Goal: Information Seeking & Learning: Learn about a topic

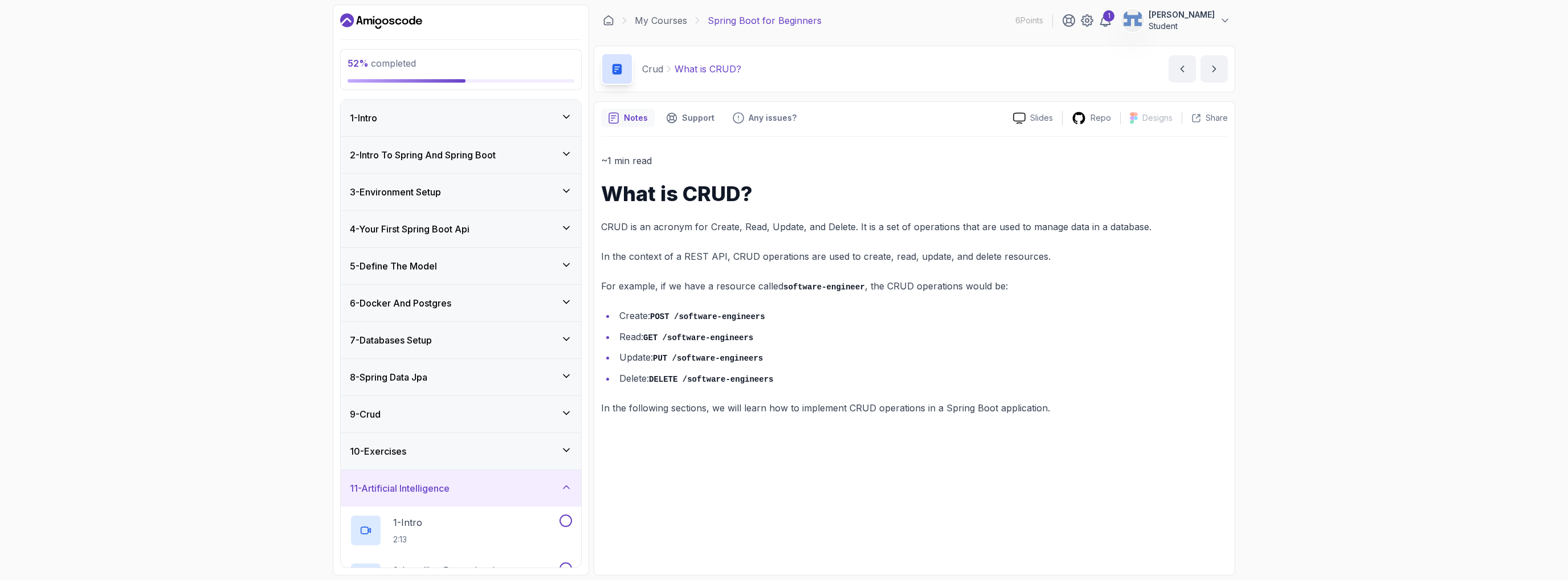
scroll to position [308, 0]
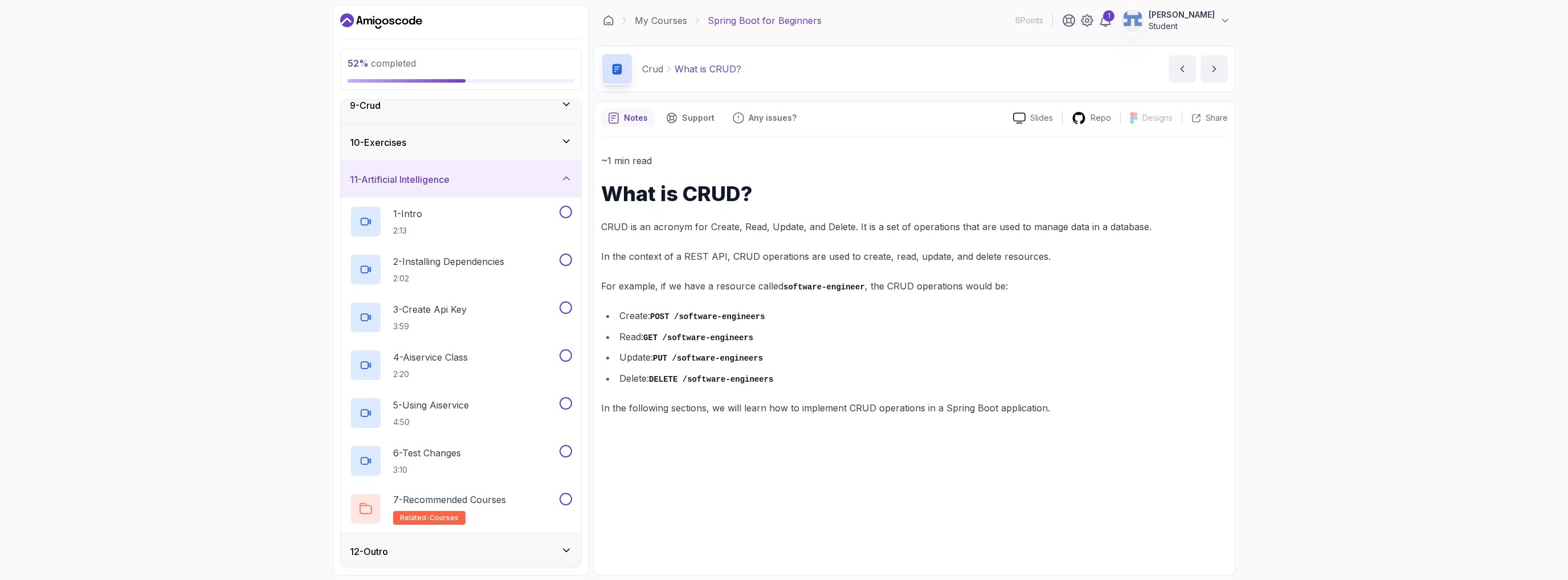
click at [460, 153] on div "10 - Exercises" at bounding box center [460, 143] width 240 height 37
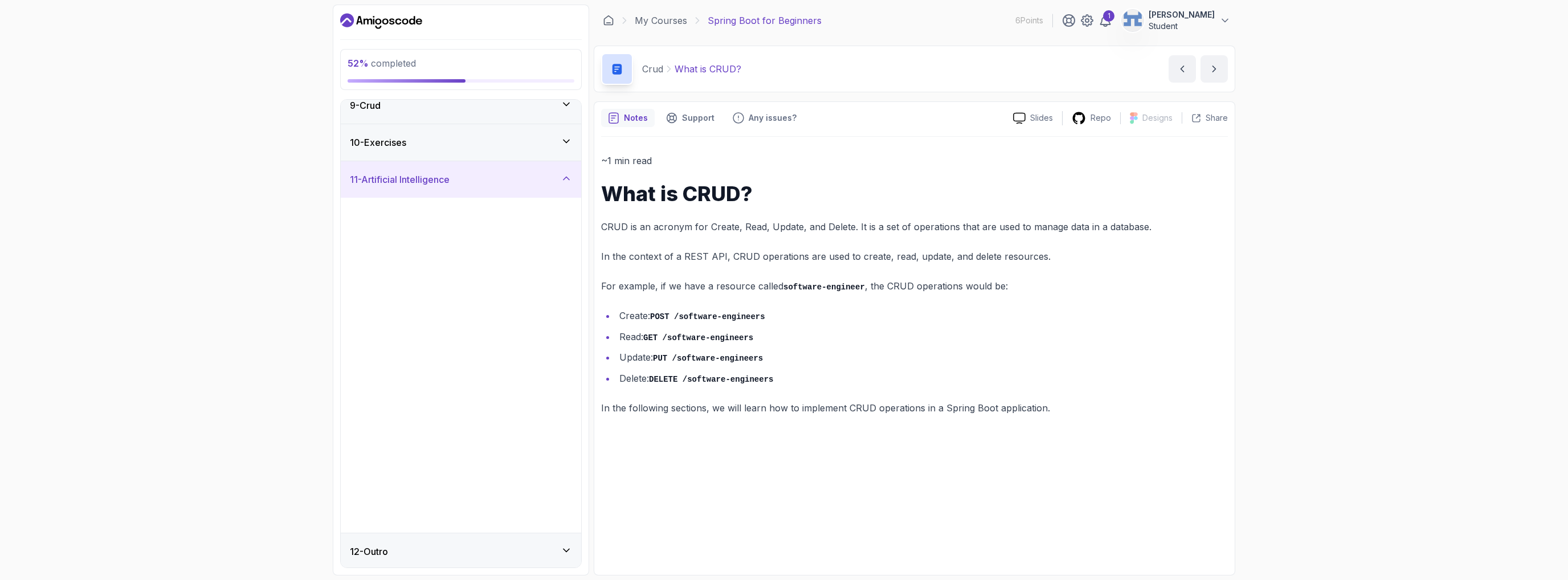
scroll to position [0, 0]
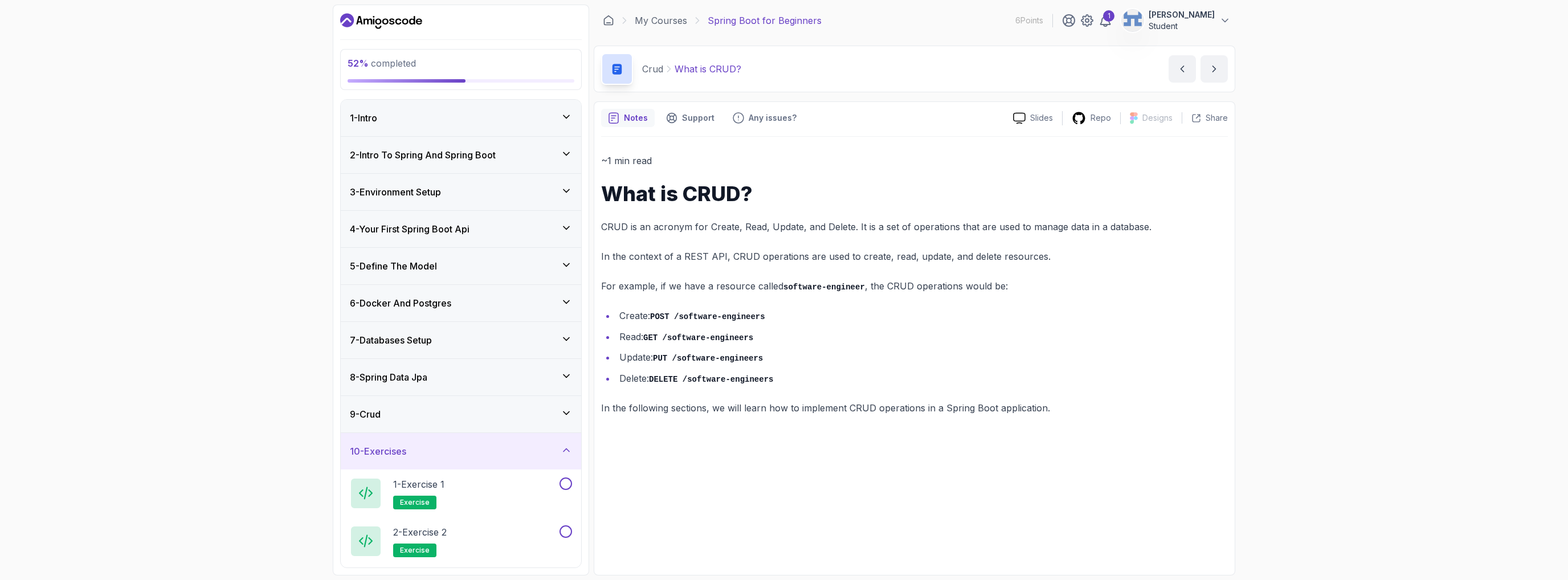
click at [419, 346] on div "7 - Databases Setup" at bounding box center [460, 340] width 240 height 37
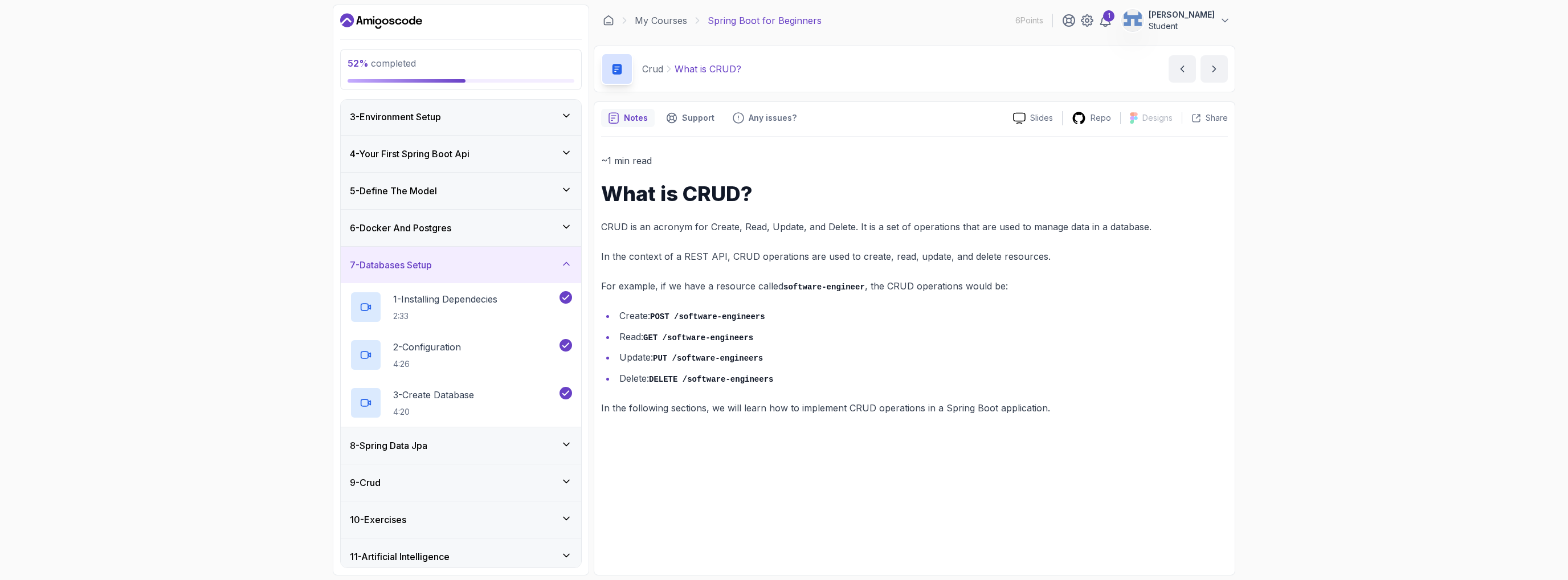
scroll to position [76, 0]
click at [427, 450] on h3 "8 - Spring Data Jpa" at bounding box center [388, 445] width 78 height 14
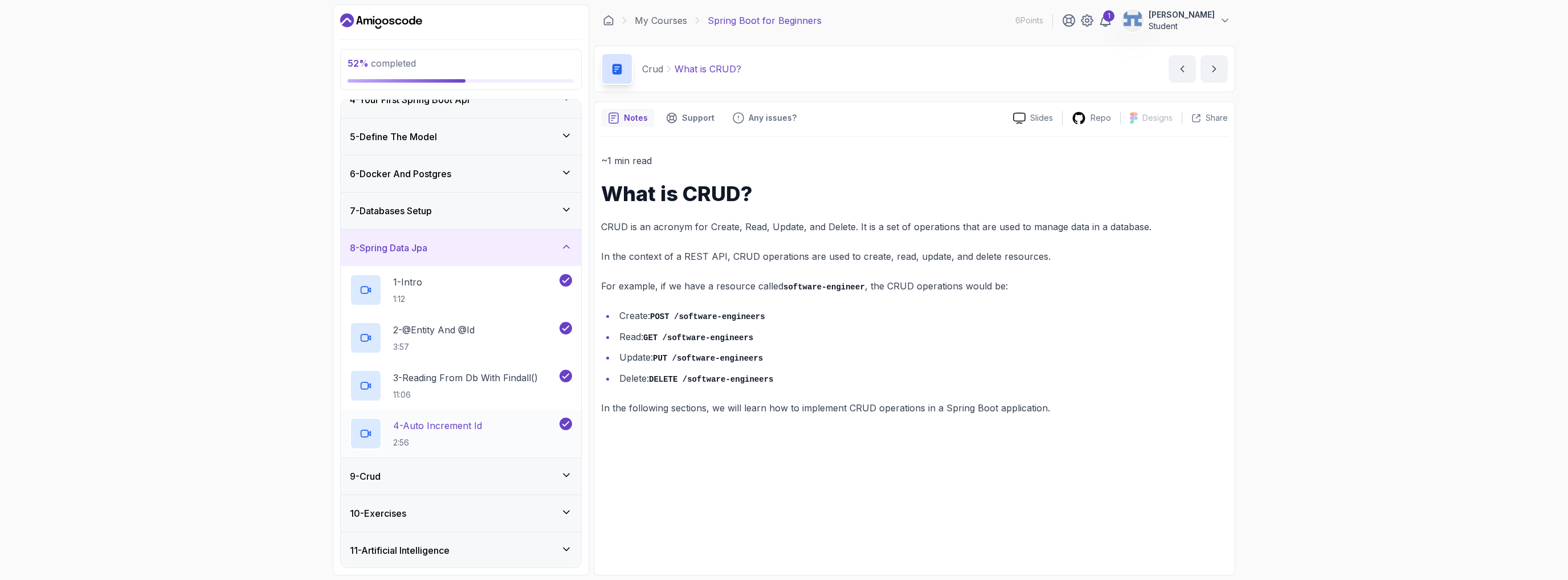
scroll to position [165, 0]
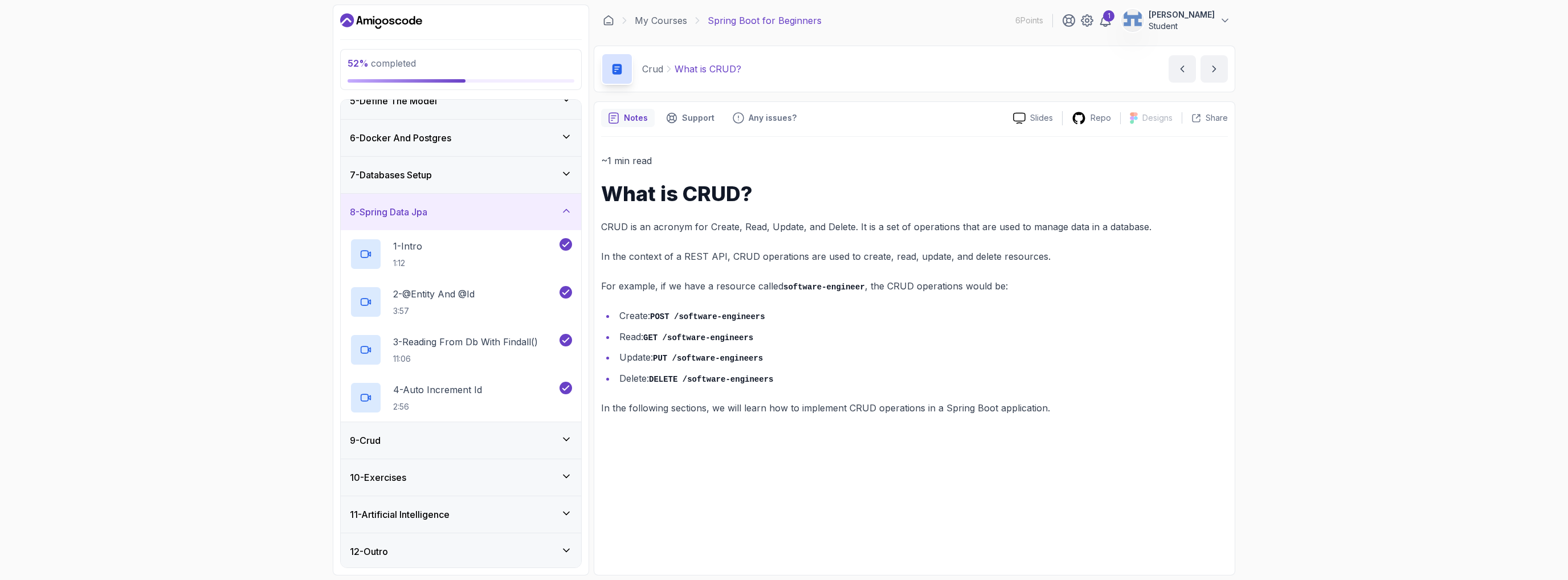
click at [447, 453] on div "9 - Crud" at bounding box center [460, 440] width 240 height 37
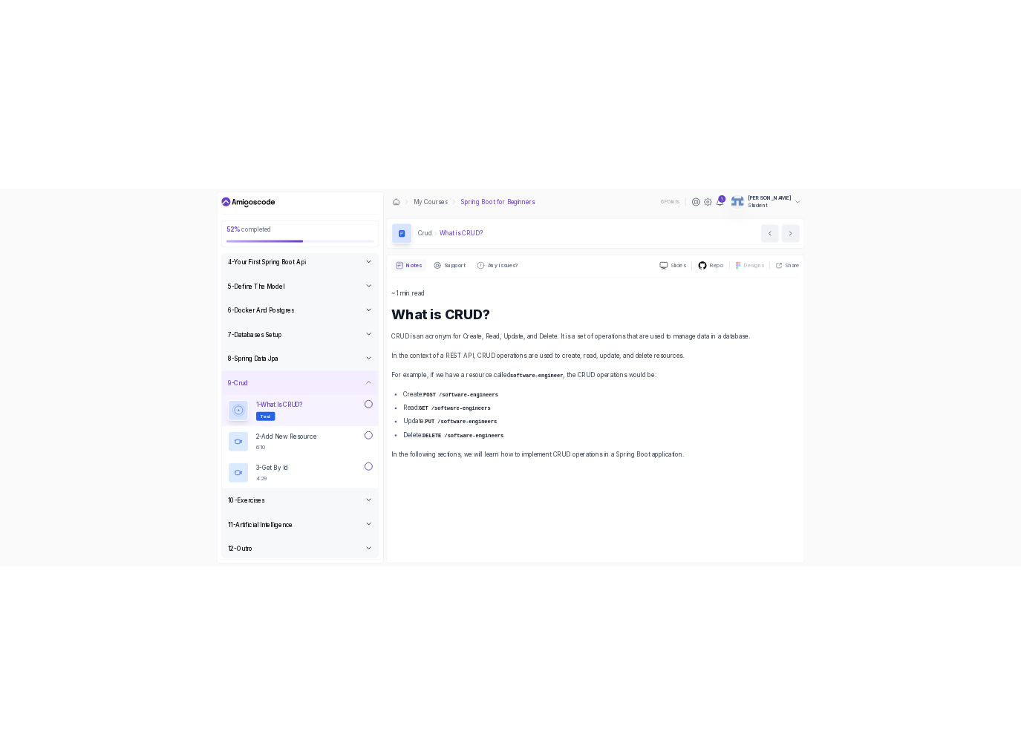
scroll to position [153, 0]
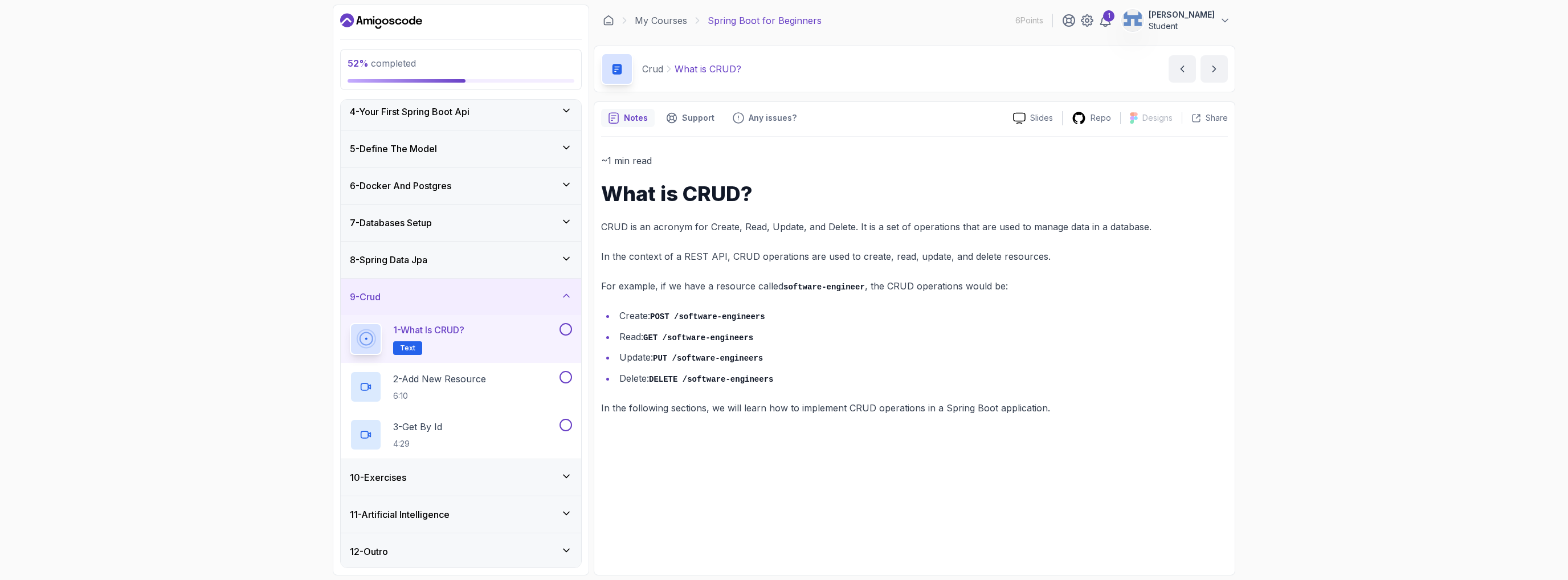
click at [561, 329] on button at bounding box center [566, 329] width 12 height 12
click at [831, 315] on li "Create: POST /software-engineers" at bounding box center [922, 316] width 612 height 17
click at [563, 379] on button at bounding box center [566, 377] width 12 height 12
click at [449, 386] on h2 "2 - Add New Resource 6:10" at bounding box center [439, 387] width 93 height 30
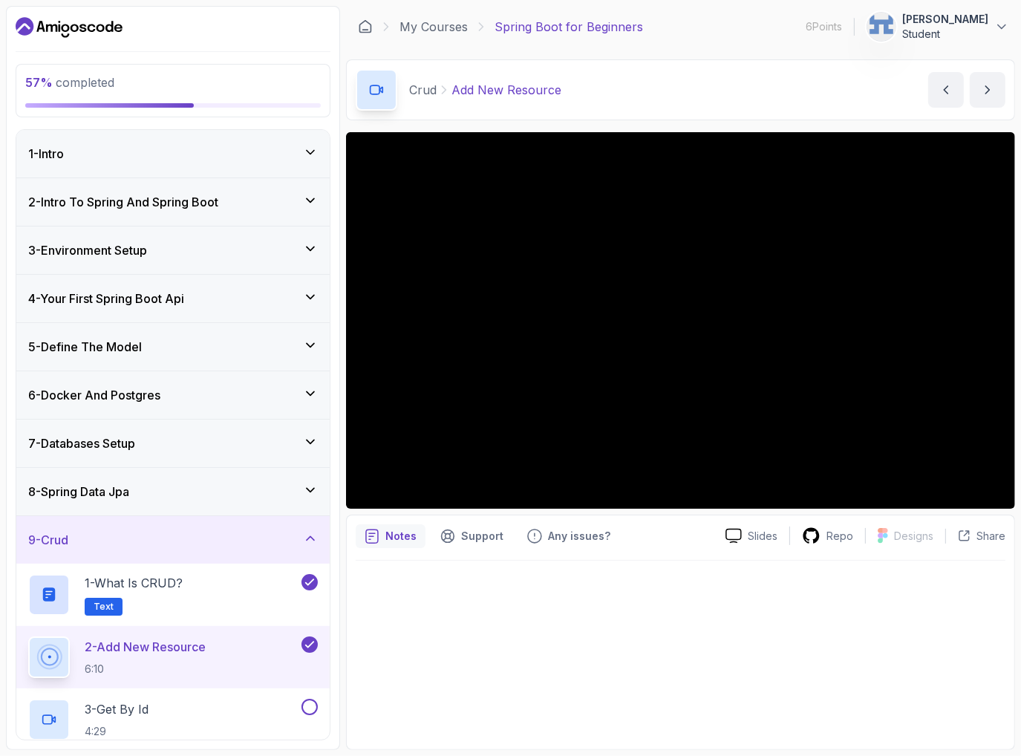
click at [786, 601] on div at bounding box center [681, 650] width 650 height 180
click at [783, 611] on div at bounding box center [681, 650] width 650 height 180
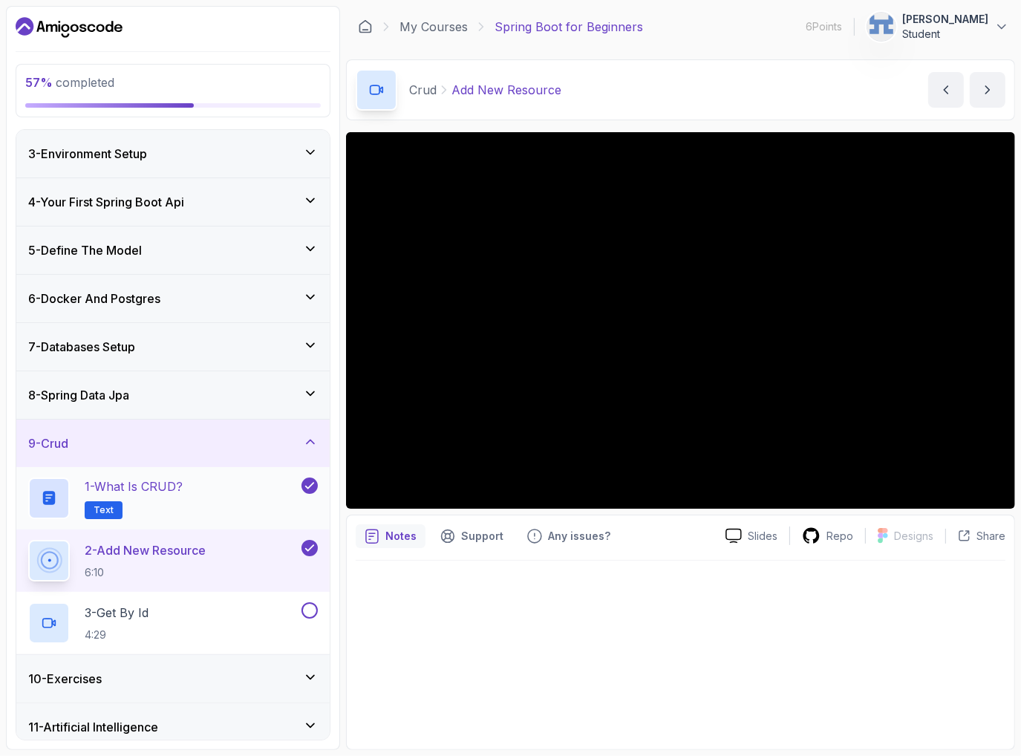
scroll to position [99, 0]
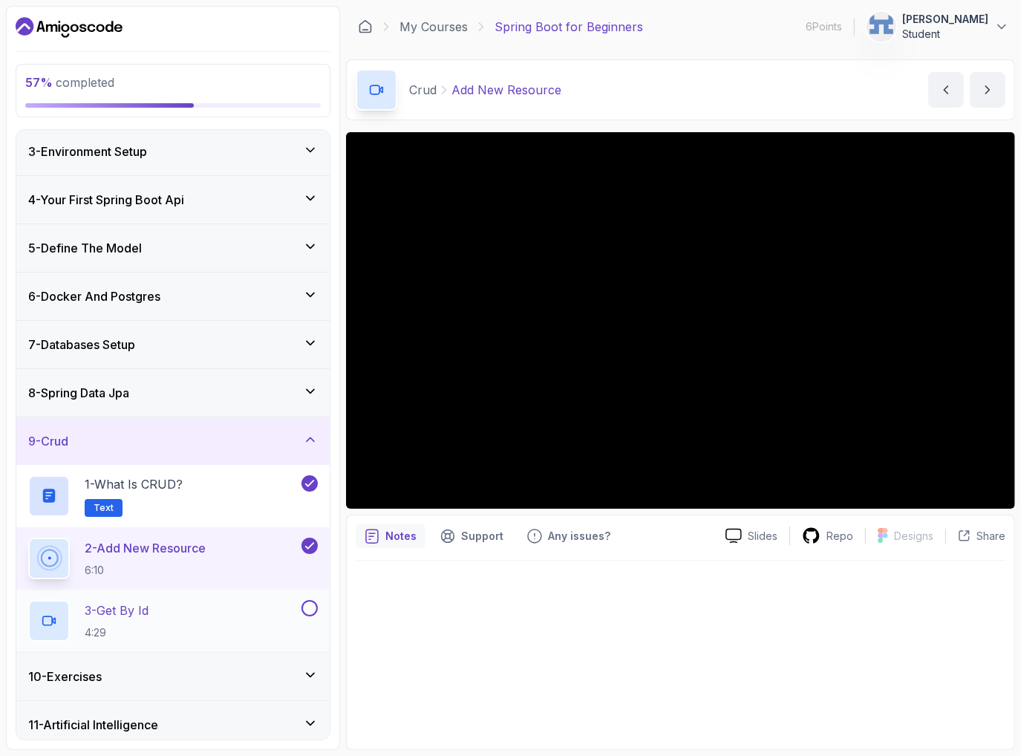
click at [174, 617] on div "3 - Get By Id 4:29" at bounding box center [163, 621] width 270 height 42
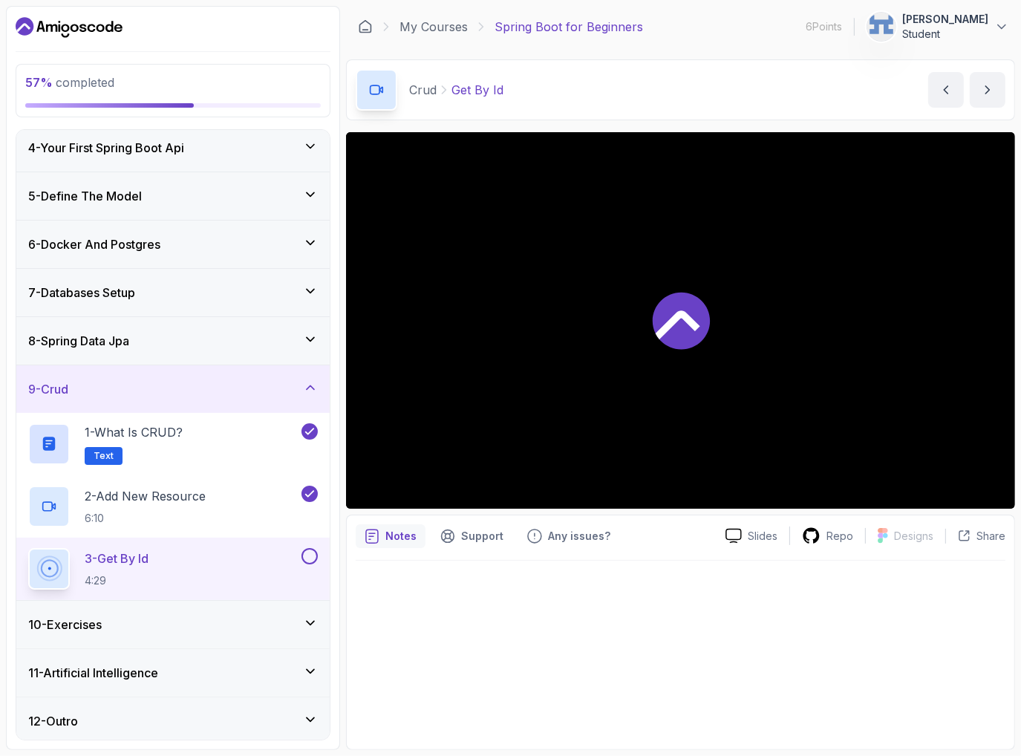
scroll to position [153, 0]
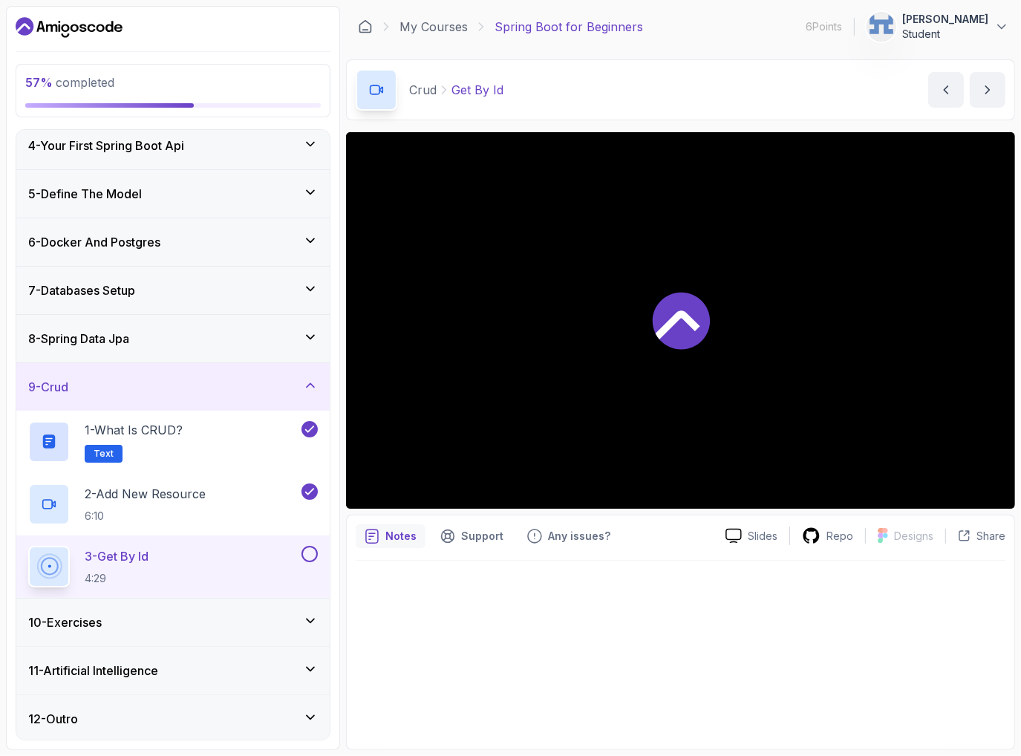
click at [169, 600] on div "10 - Exercises" at bounding box center [172, 622] width 313 height 48
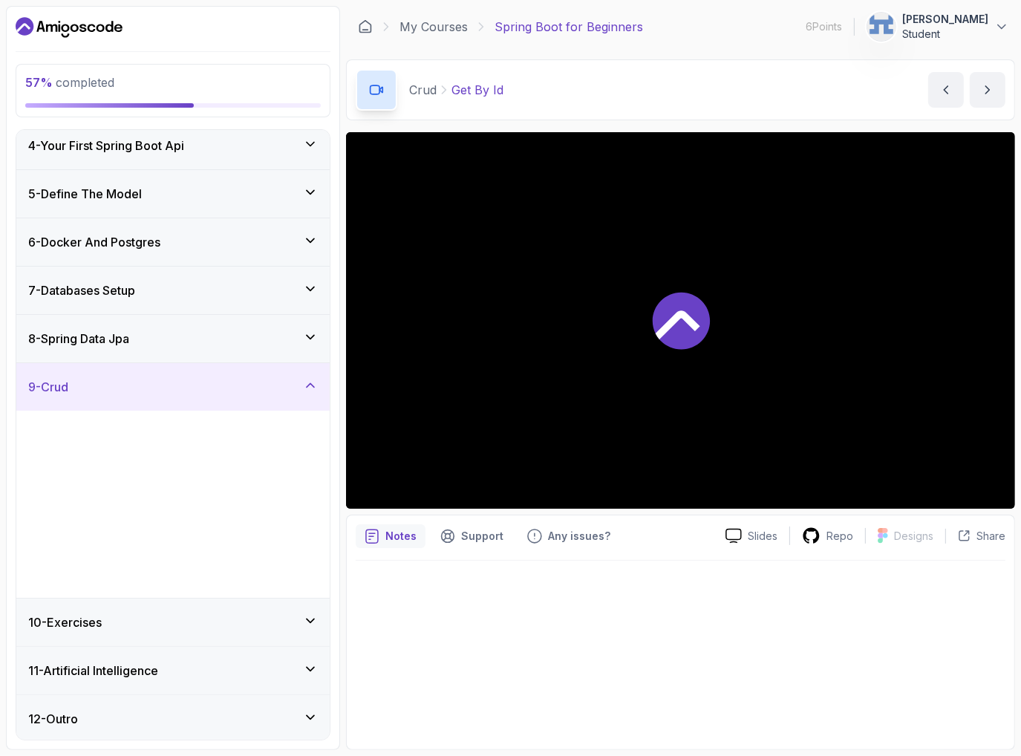
scroll to position [0, 0]
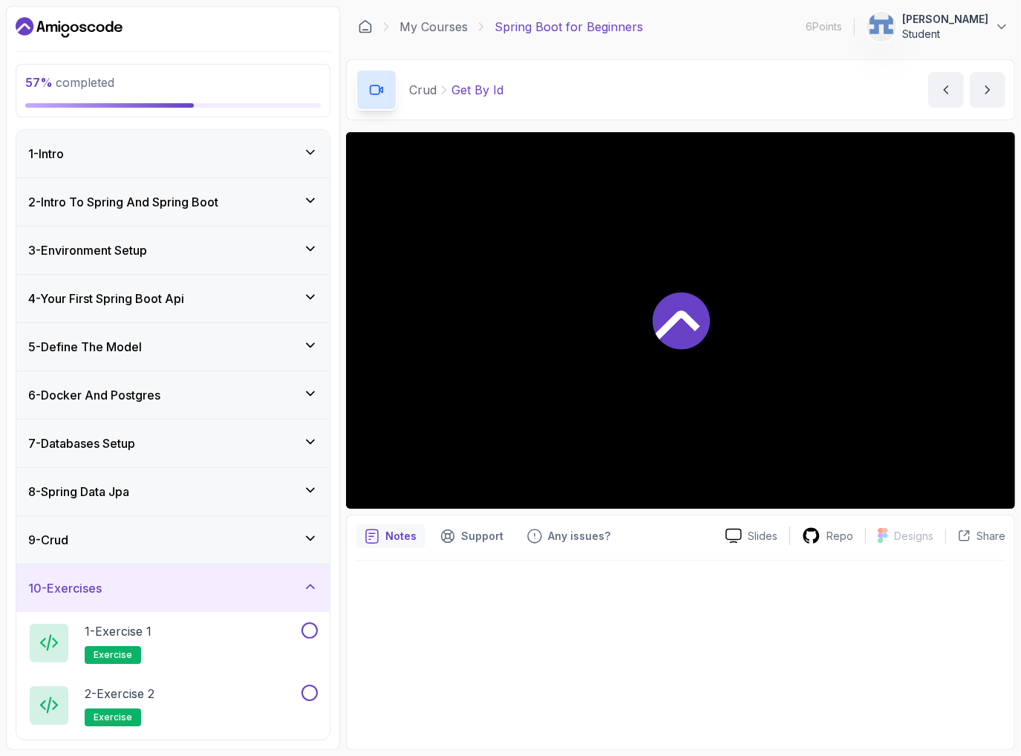
drag, startPoint x: 151, startPoint y: 581, endPoint x: 154, endPoint y: 538, distance: 43.2
click at [151, 580] on div "10 - Exercises" at bounding box center [173, 588] width 290 height 18
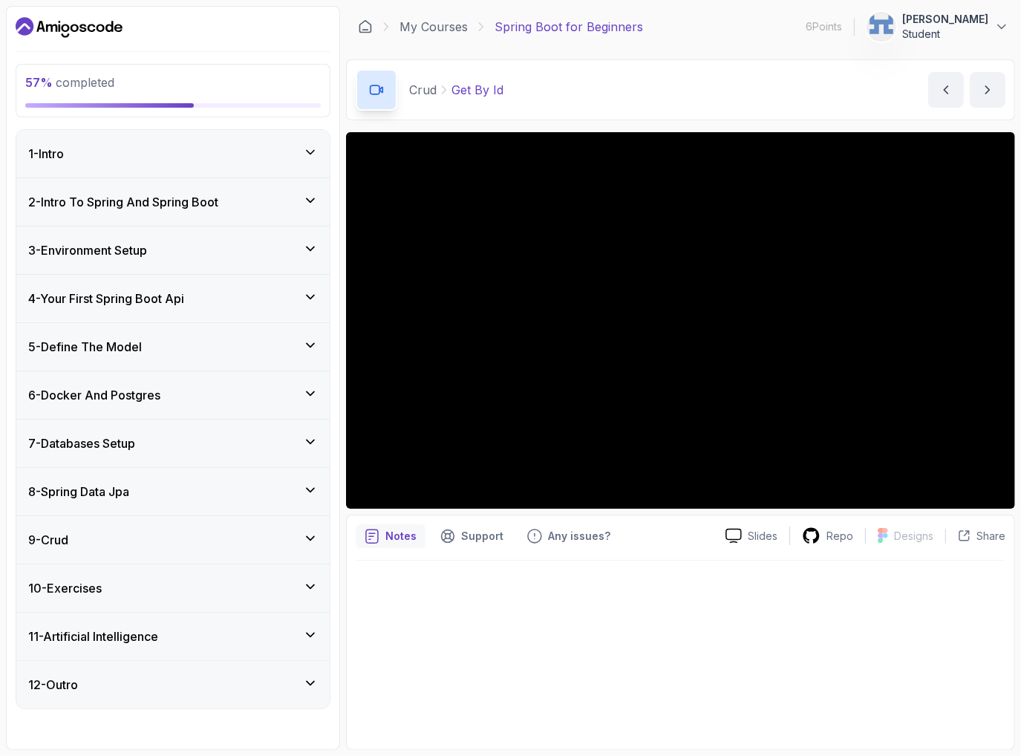
click at [192, 541] on div "9 - Crud" at bounding box center [173, 540] width 290 height 18
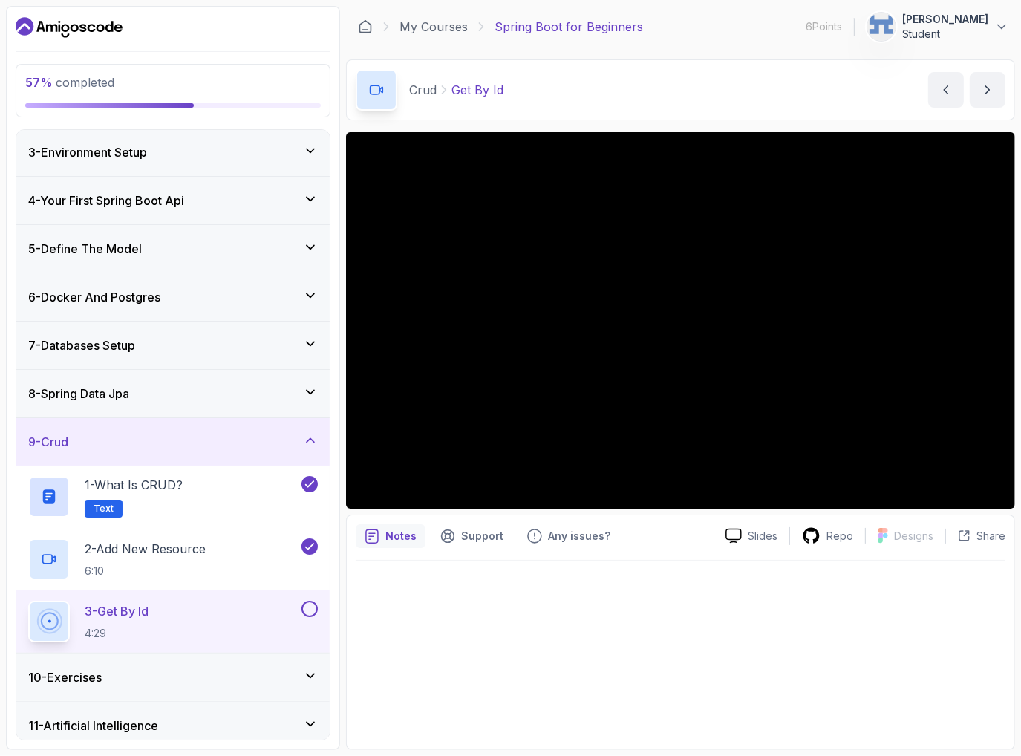
scroll to position [99, 0]
click at [161, 450] on div "9 - Crud" at bounding box center [172, 441] width 313 height 48
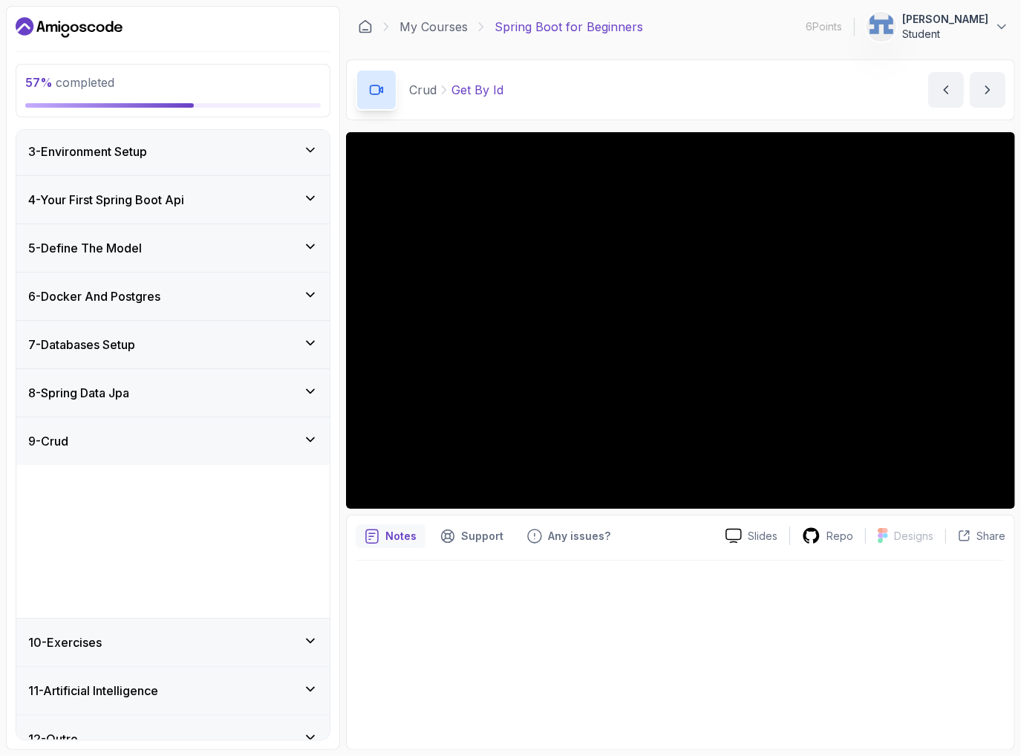
scroll to position [0, 0]
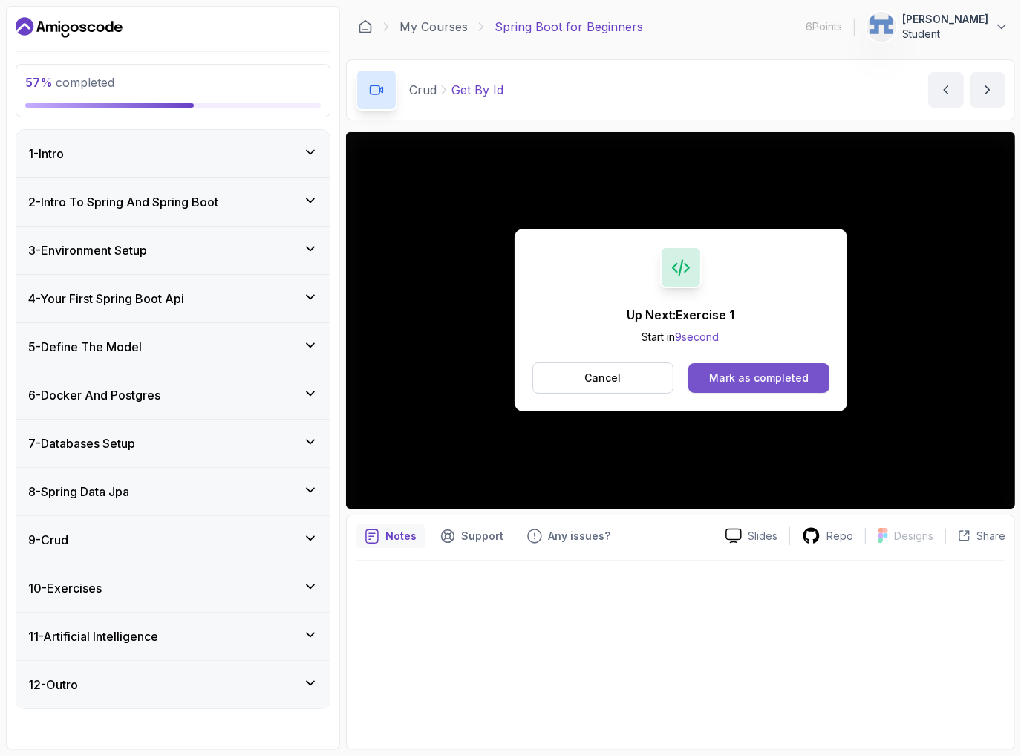
click at [771, 371] on div "Mark as completed" at bounding box center [758, 377] width 99 height 15
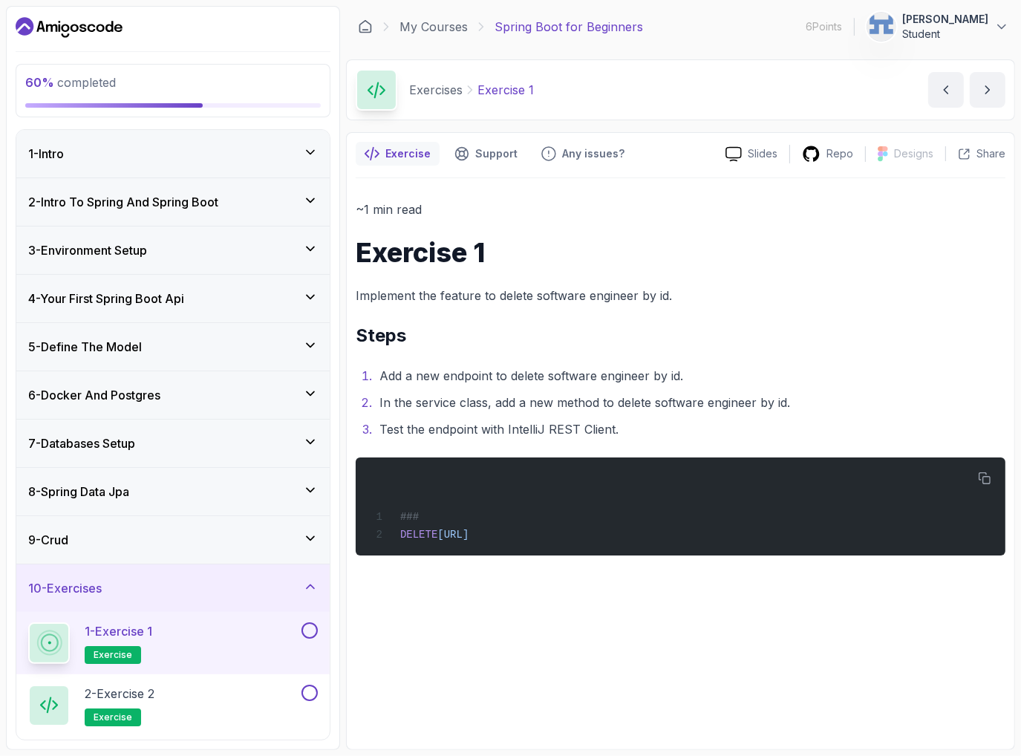
scroll to position [99, 0]
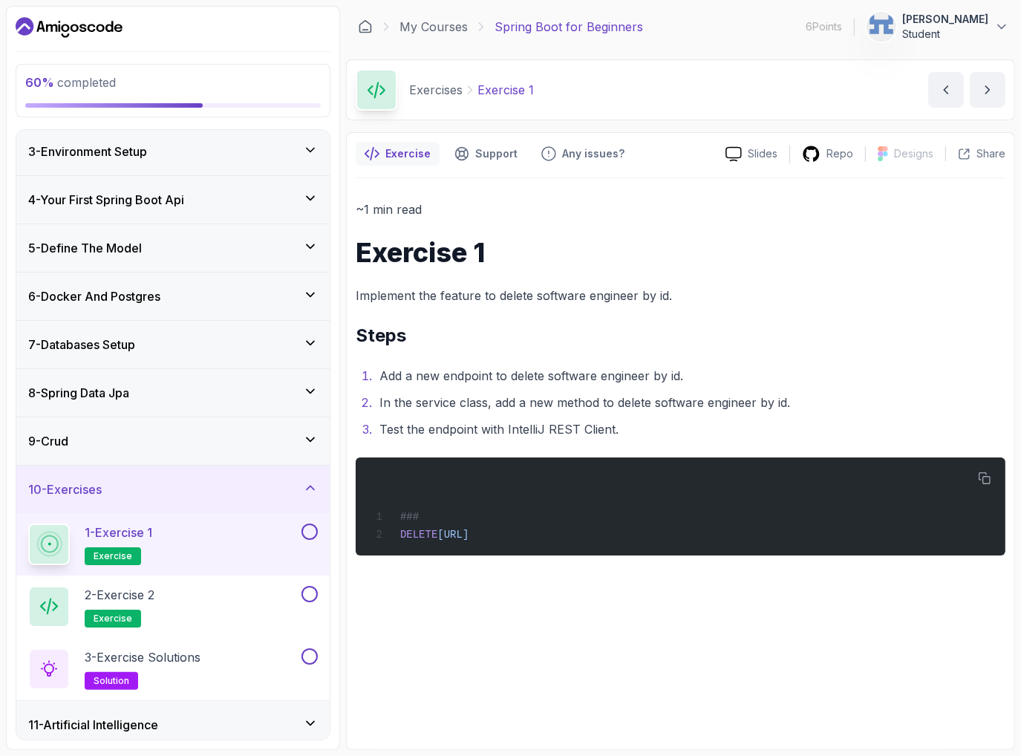
click at [193, 422] on div "9 - Crud" at bounding box center [172, 441] width 313 height 48
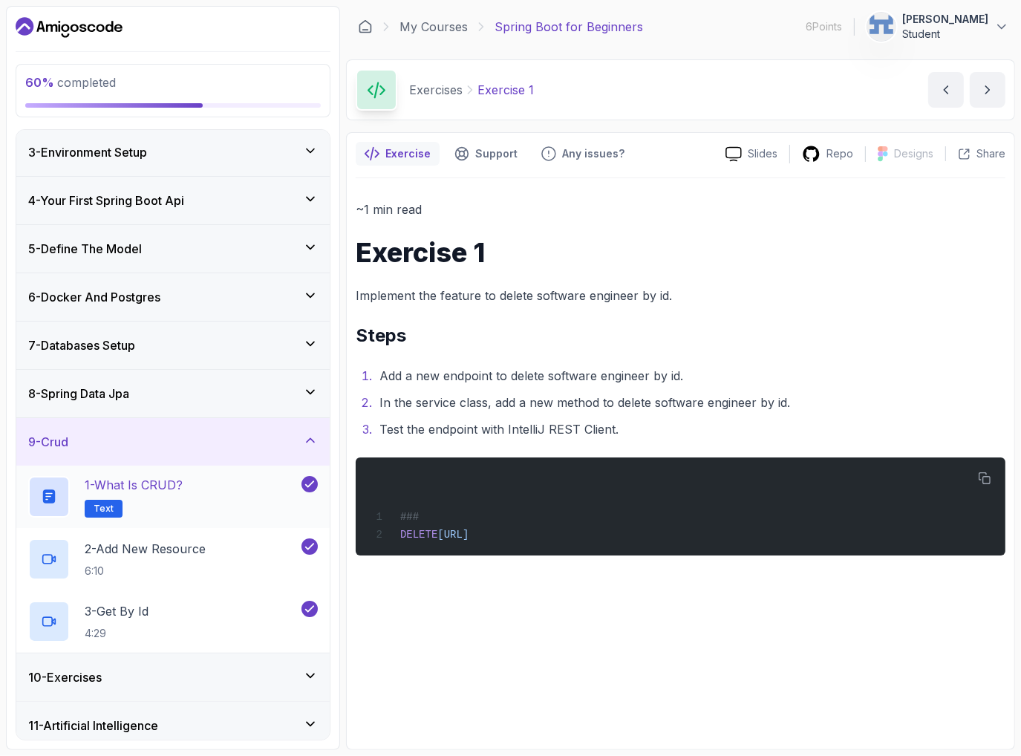
scroll to position [98, 0]
click at [107, 505] on span "Text" at bounding box center [104, 509] width 20 height 12
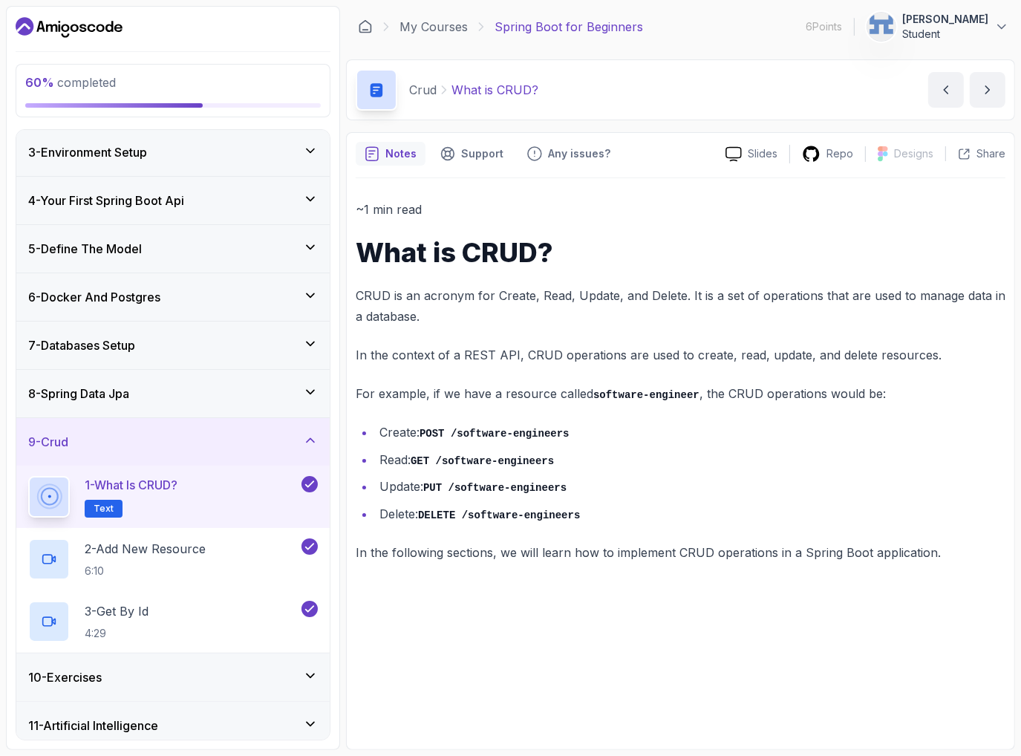
click at [197, 672] on div "10 - Exercises" at bounding box center [173, 677] width 290 height 18
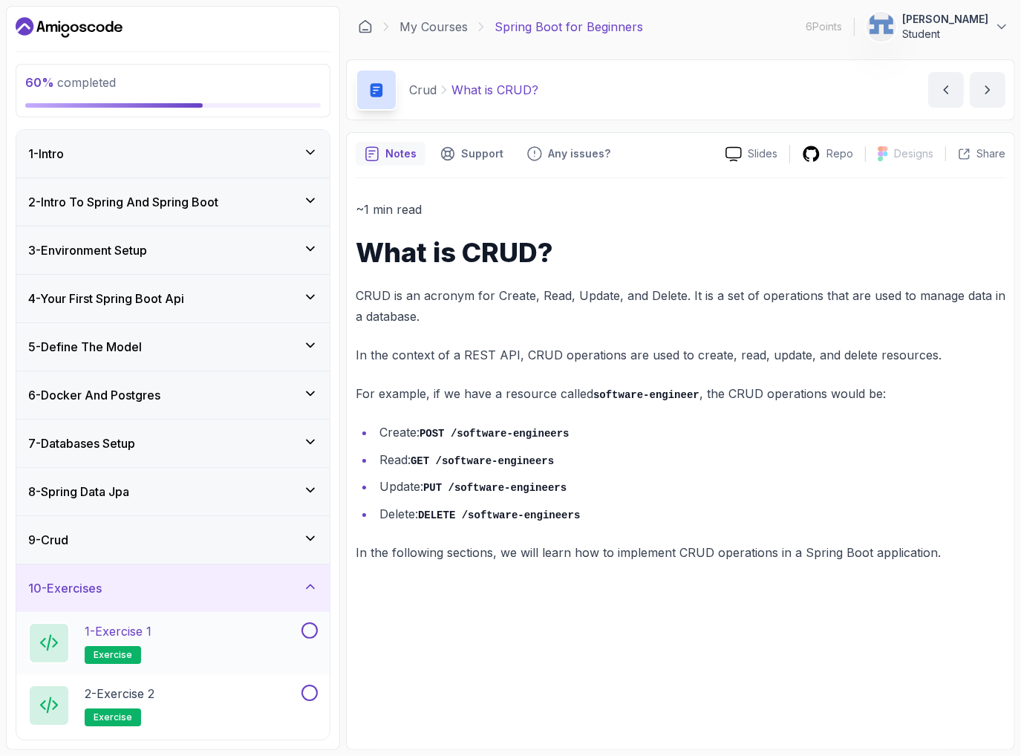
click at [115, 657] on span "exercise" at bounding box center [113, 655] width 39 height 12
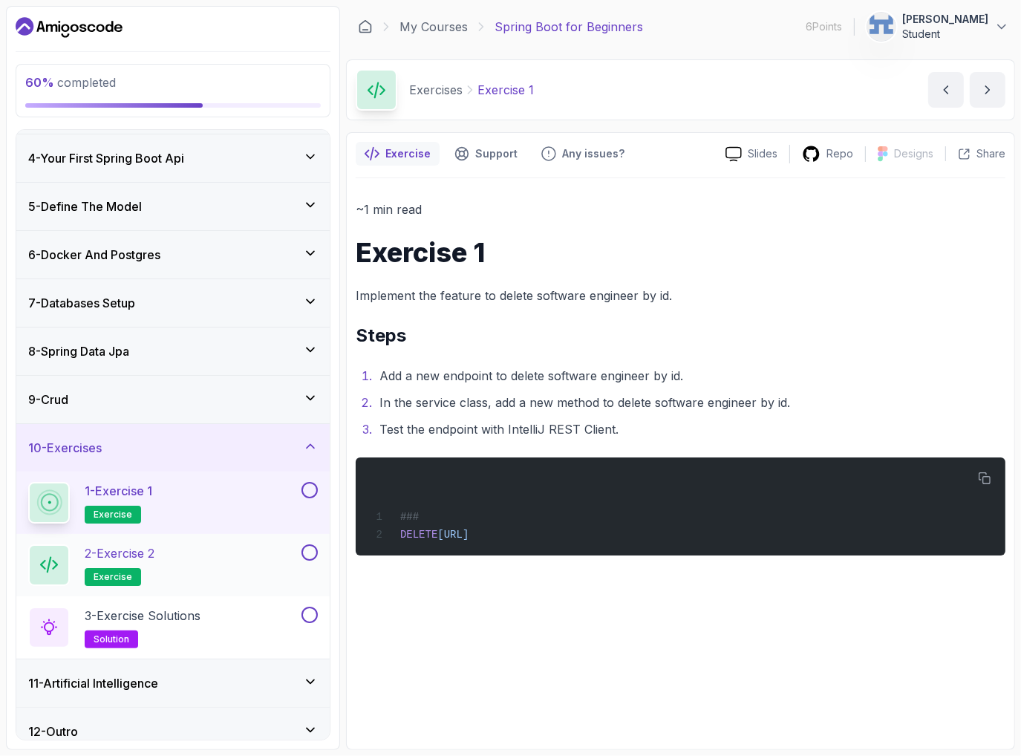
scroll to position [153, 0]
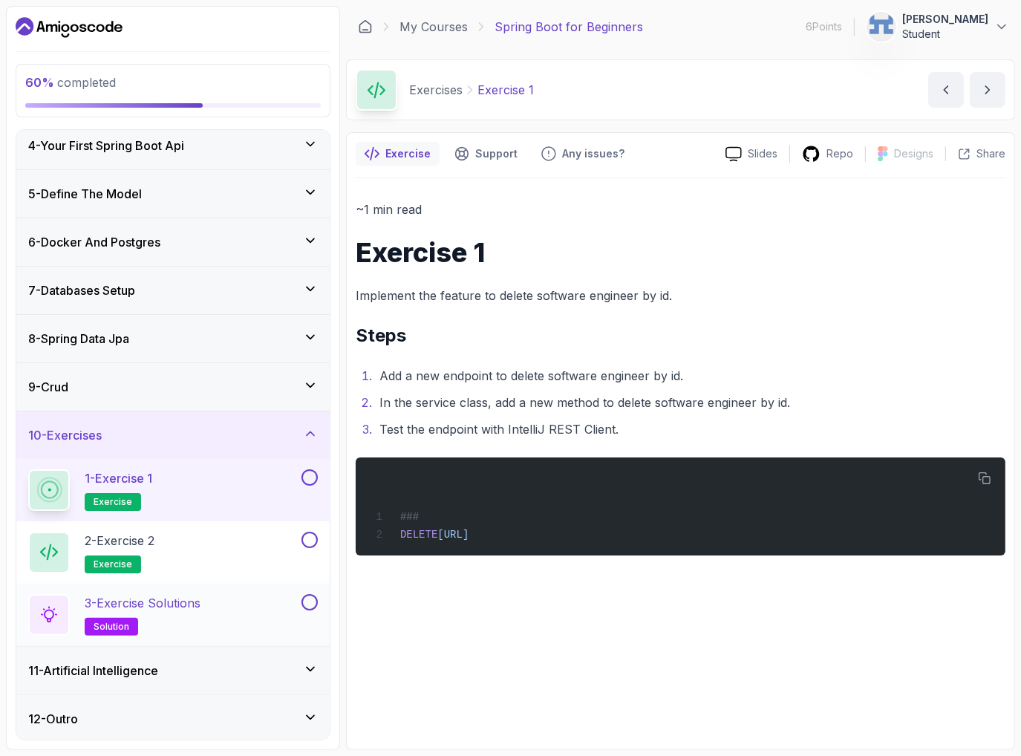
click at [211, 612] on div "3 - Exercise Solutions solution" at bounding box center [163, 615] width 270 height 42
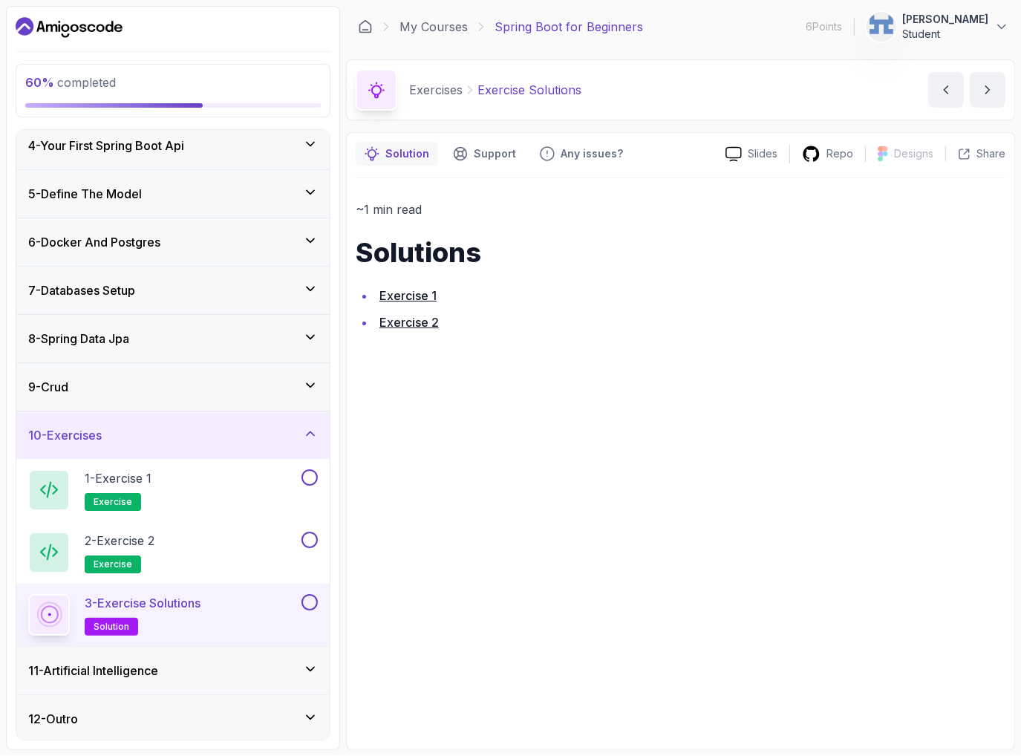
click at [414, 296] on link "Exercise 1" at bounding box center [407, 295] width 57 height 15
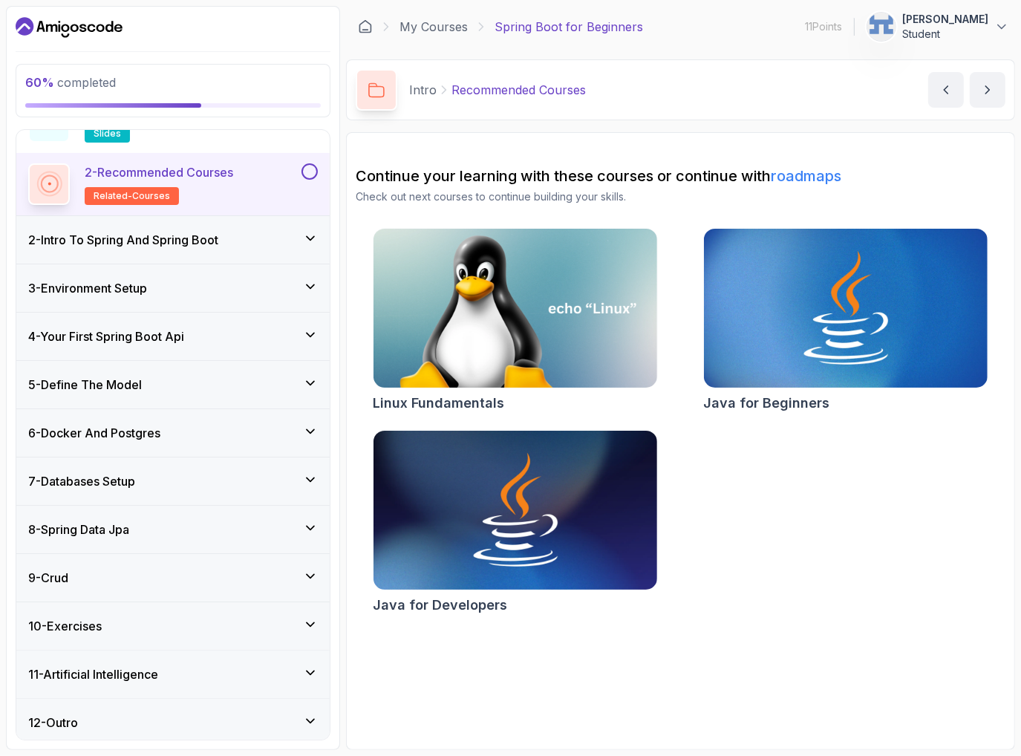
scroll to position [91, 0]
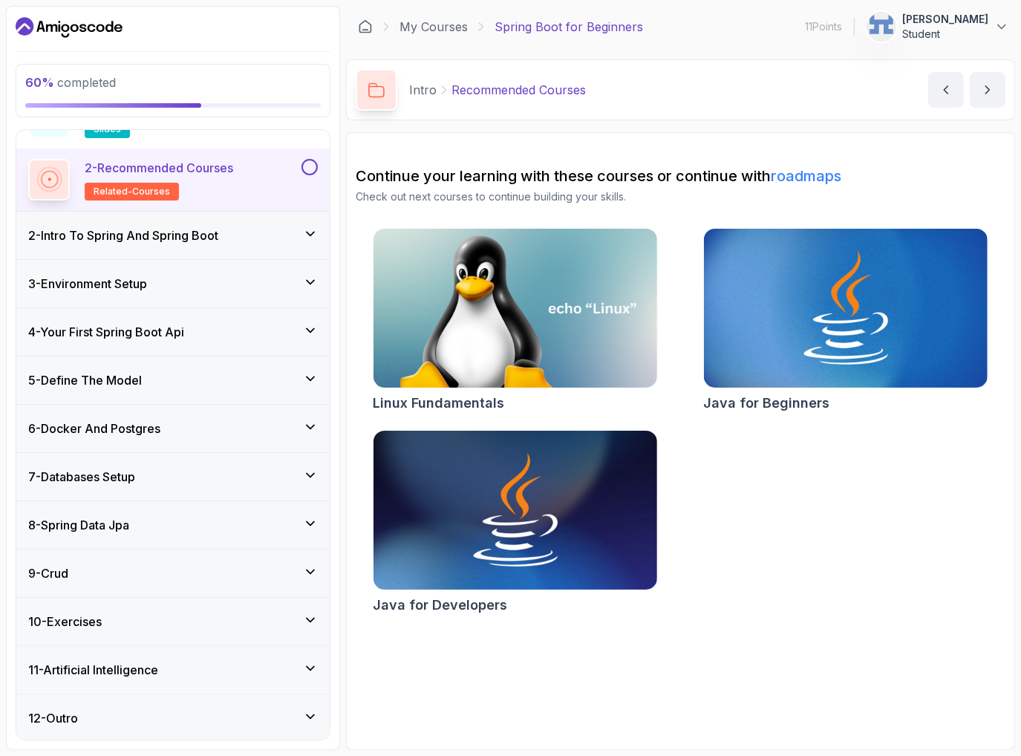
click at [127, 566] on div "9 - Crud" at bounding box center [173, 573] width 290 height 18
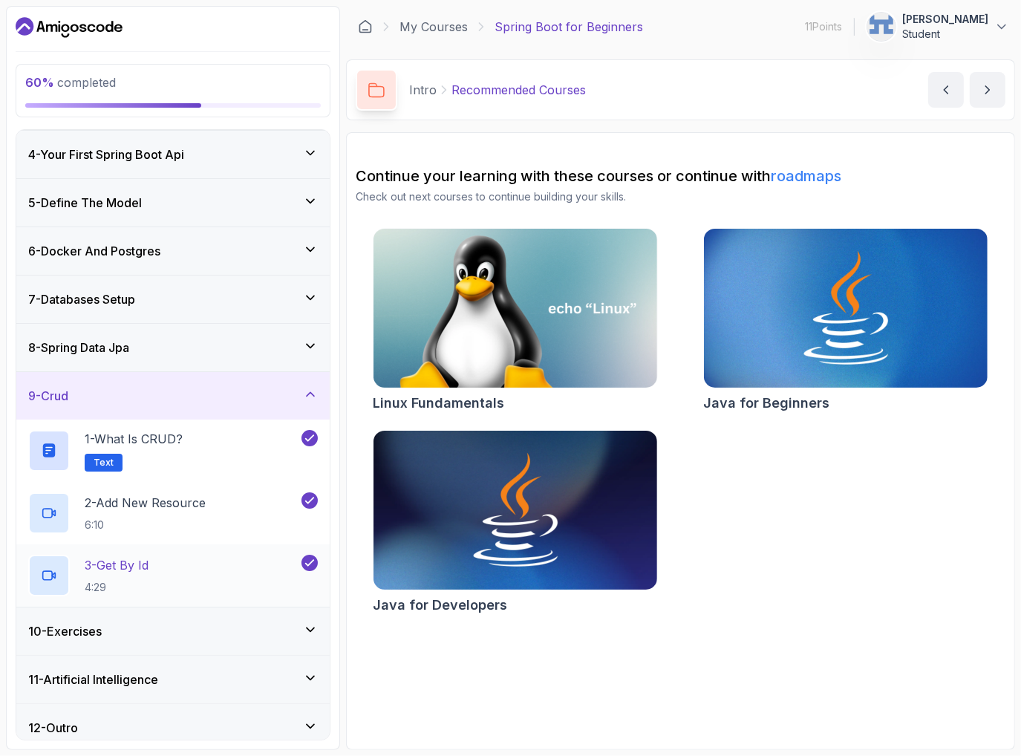
scroll to position [153, 0]
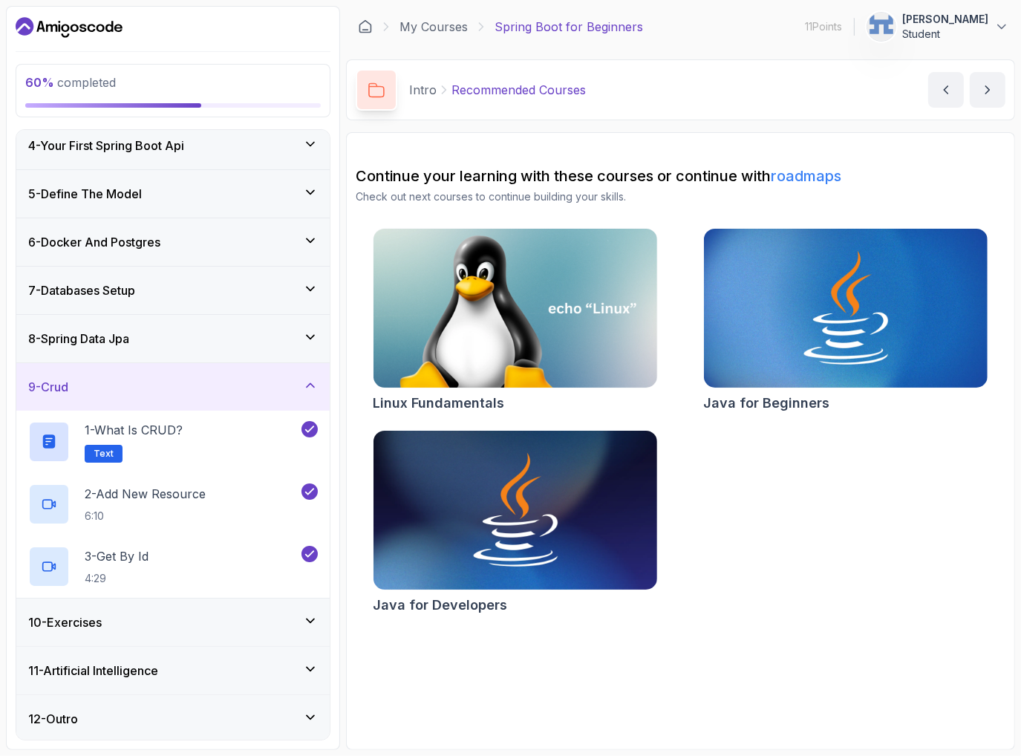
click at [166, 623] on div "10 - Exercises" at bounding box center [173, 622] width 290 height 18
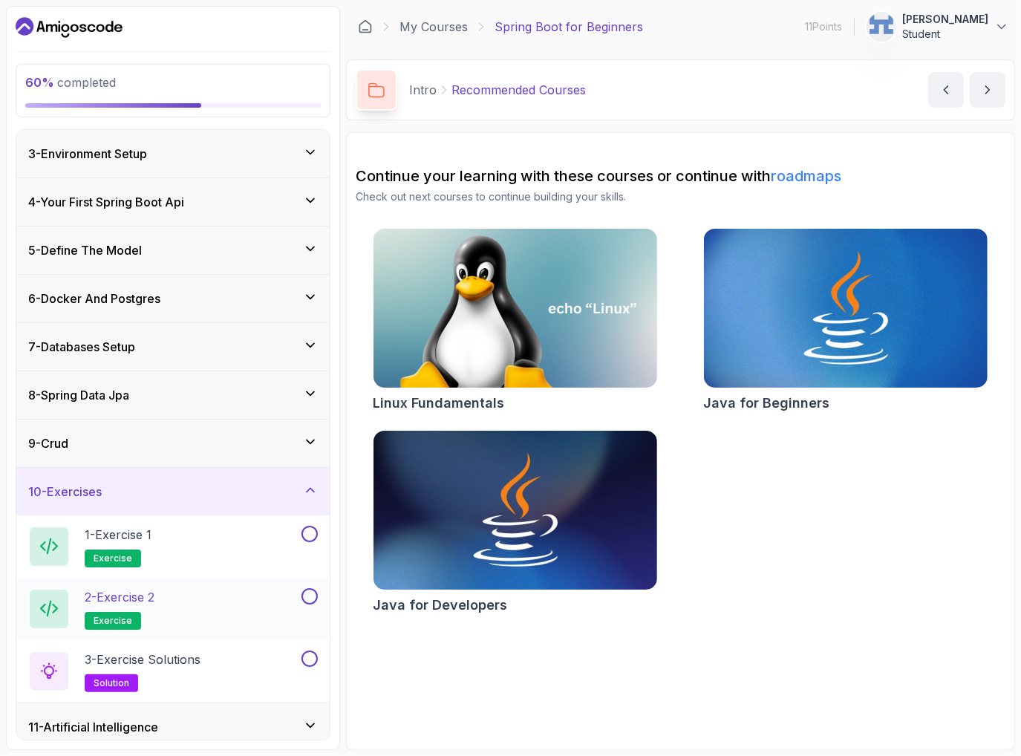
scroll to position [99, 0]
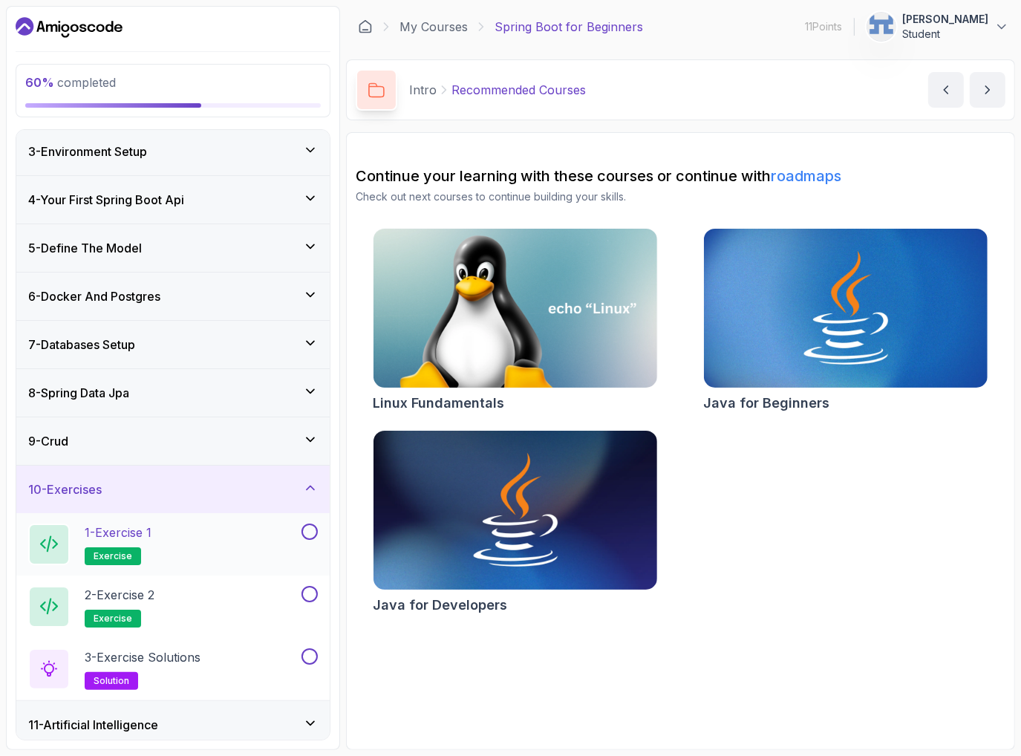
click at [106, 559] on p "exercise" at bounding box center [113, 556] width 56 height 18
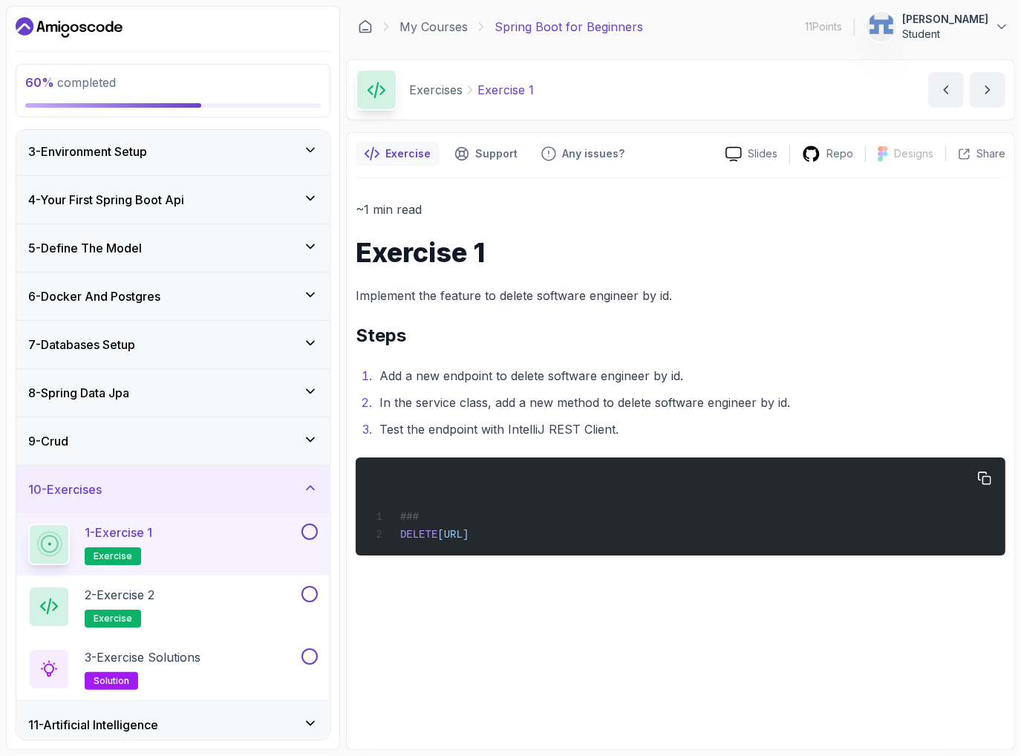
click at [566, 496] on div "### DELETE http://localhost:8080/api/v1/software-engineers/1" at bounding box center [680, 506] width 626 height 80
click at [154, 615] on h2 "2 - Exercise 2 exercise" at bounding box center [120, 607] width 70 height 42
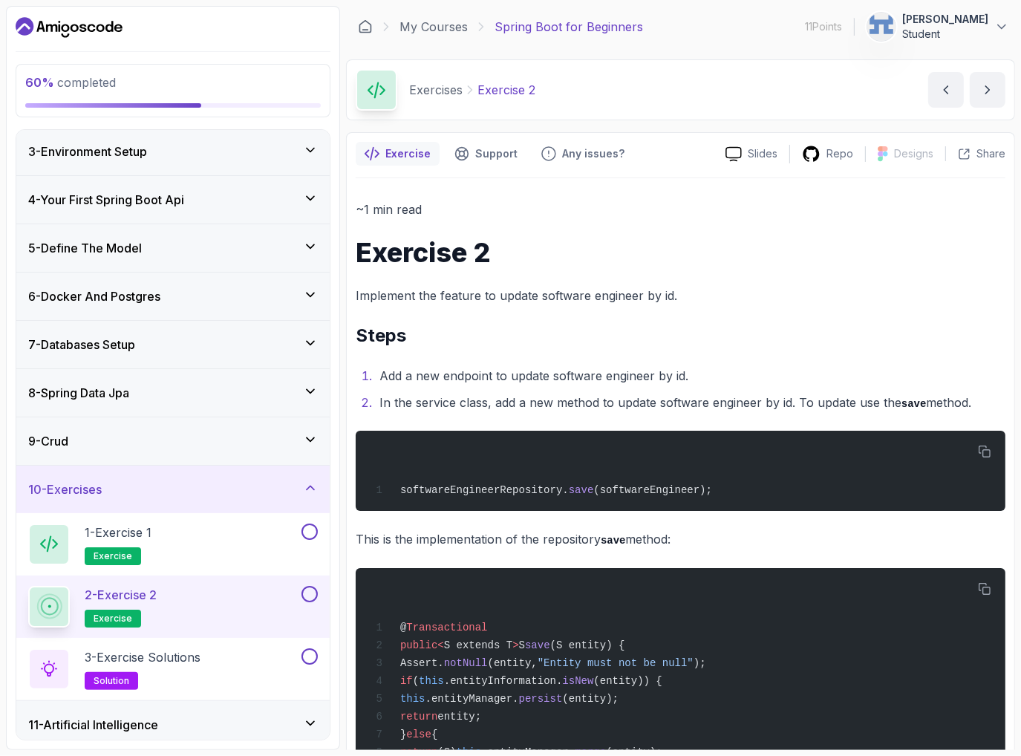
click at [114, 506] on div "10 - Exercises" at bounding box center [172, 489] width 313 height 48
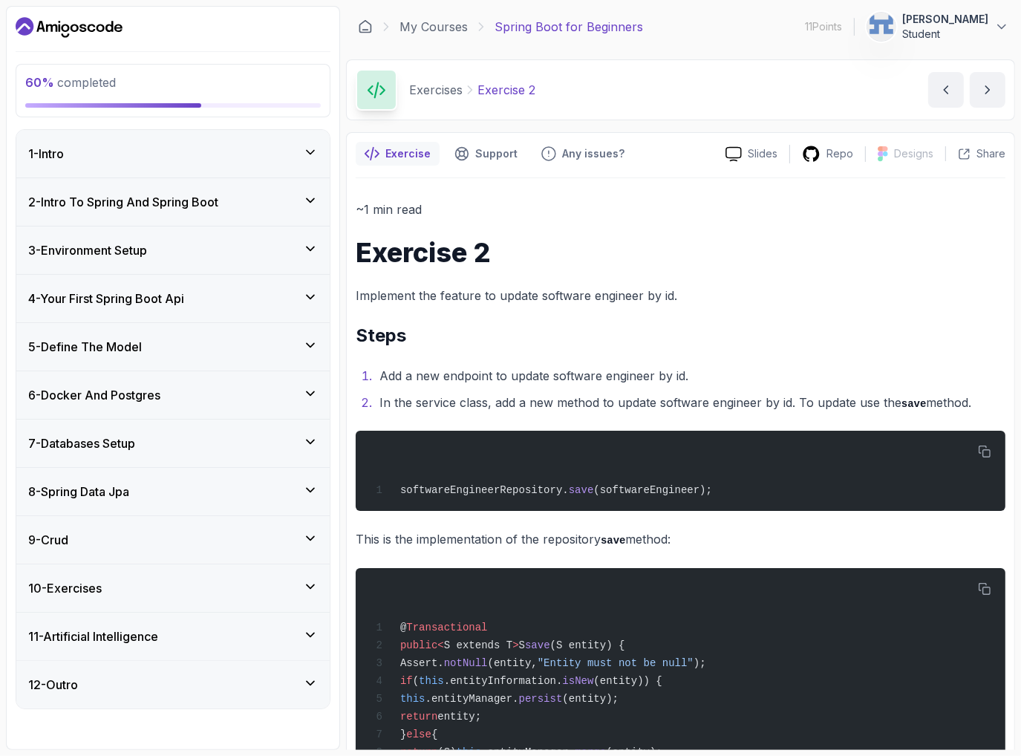
click at [155, 494] on div "8 - Spring Data Jpa" at bounding box center [173, 492] width 290 height 18
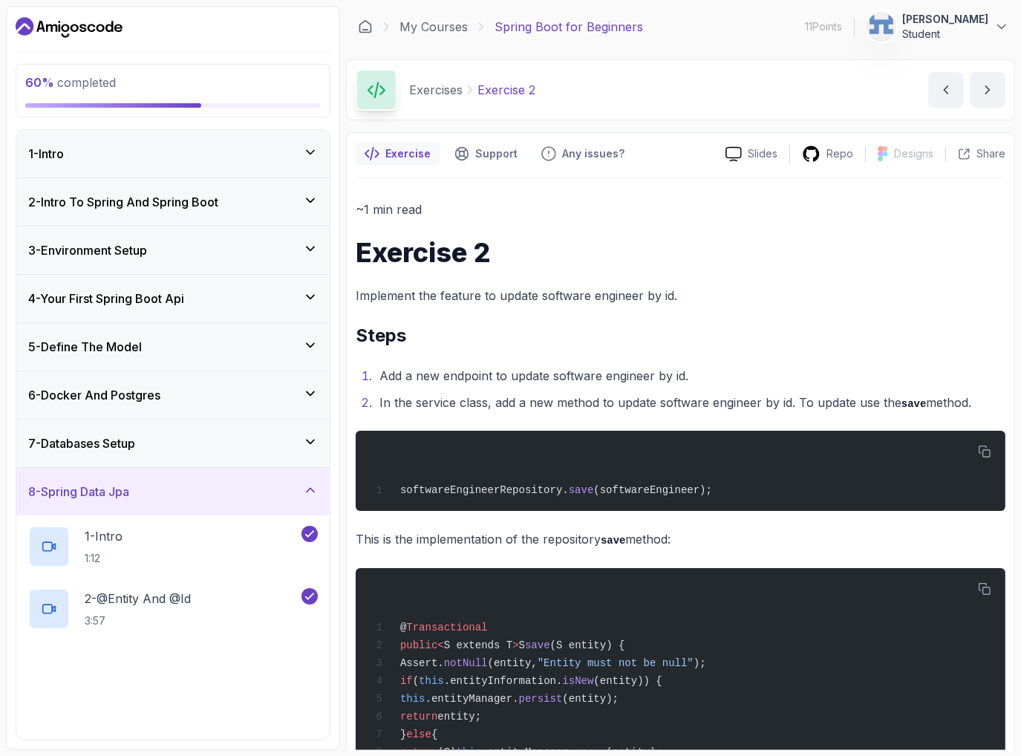
click at [155, 494] on div "8 - Spring Data Jpa" at bounding box center [173, 492] width 290 height 18
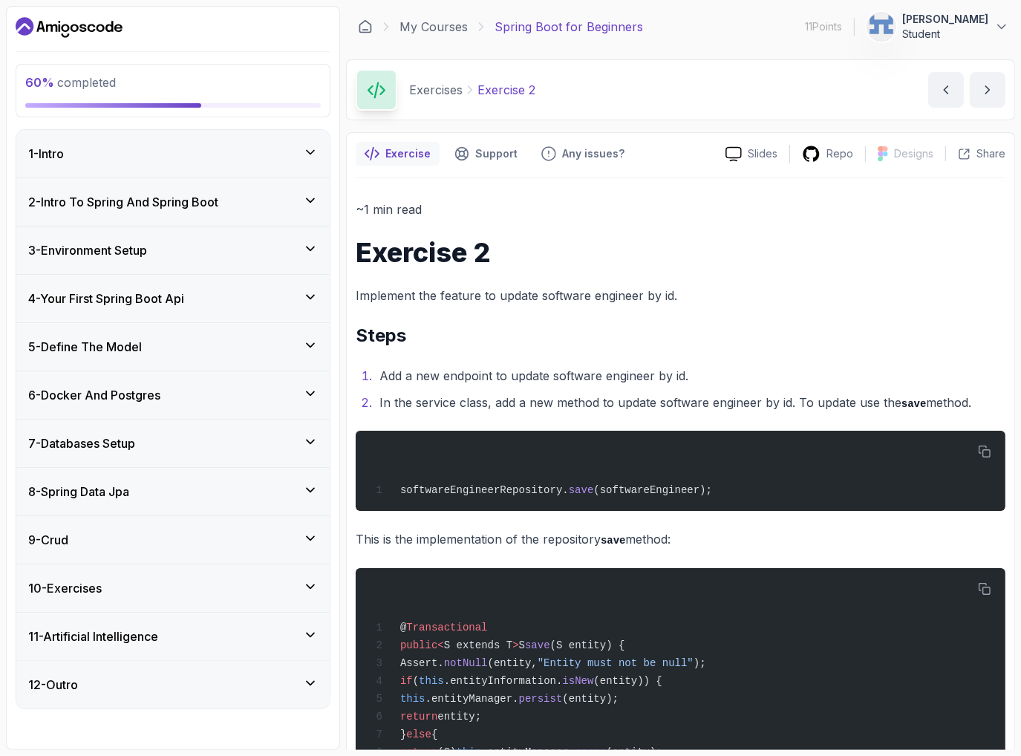
click at [146, 531] on div "9 - Crud" at bounding box center [173, 540] width 290 height 18
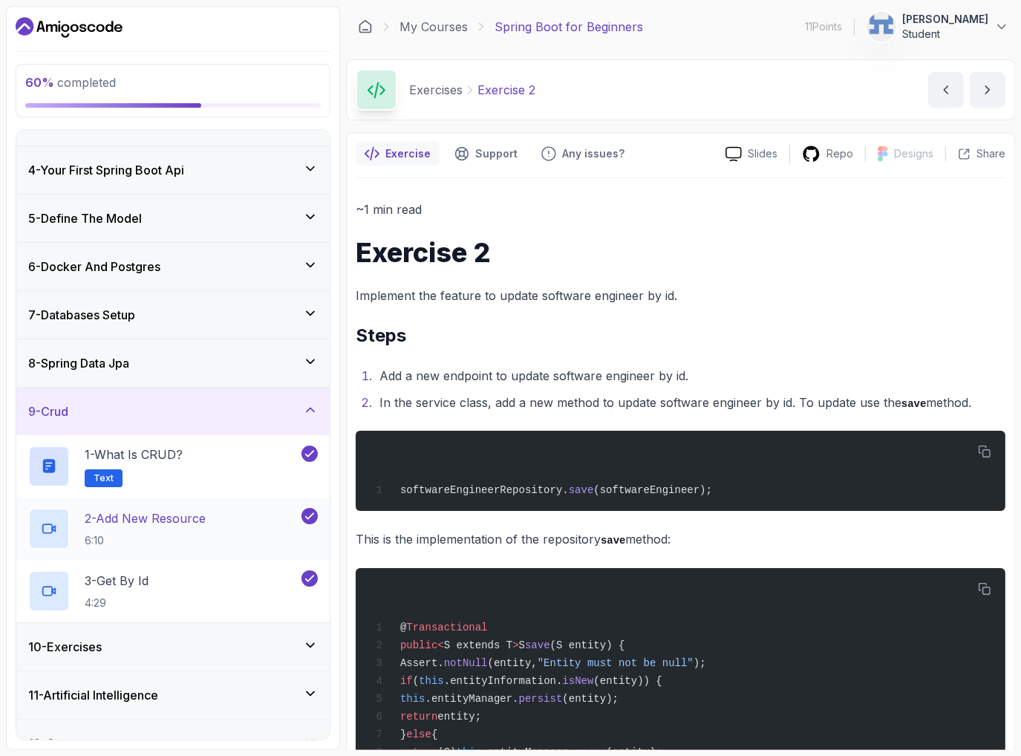
scroll to position [153, 0]
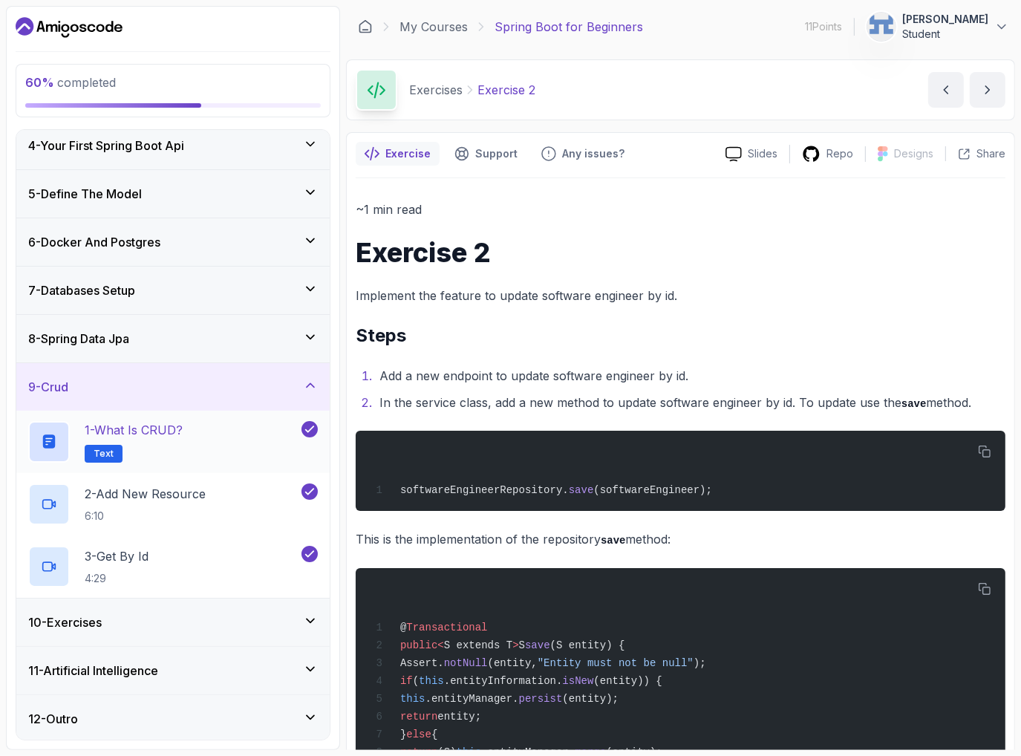
click at [113, 453] on p "Text" at bounding box center [104, 454] width 38 height 18
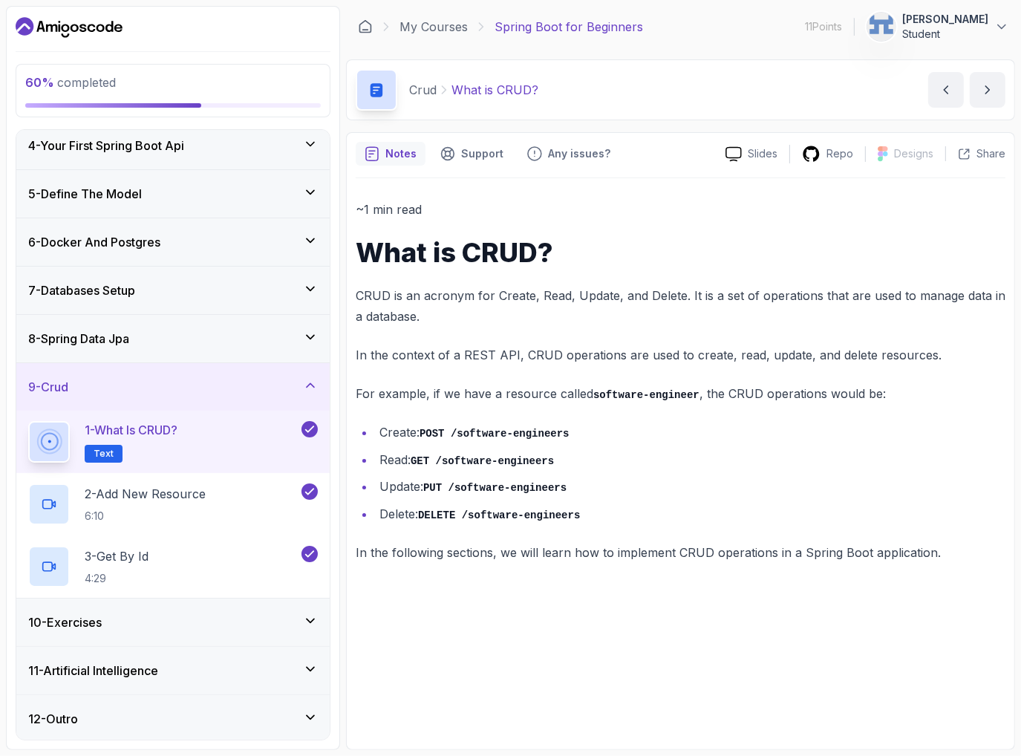
click at [122, 336] on h3 "8 - Spring Data Jpa" at bounding box center [78, 339] width 101 height 18
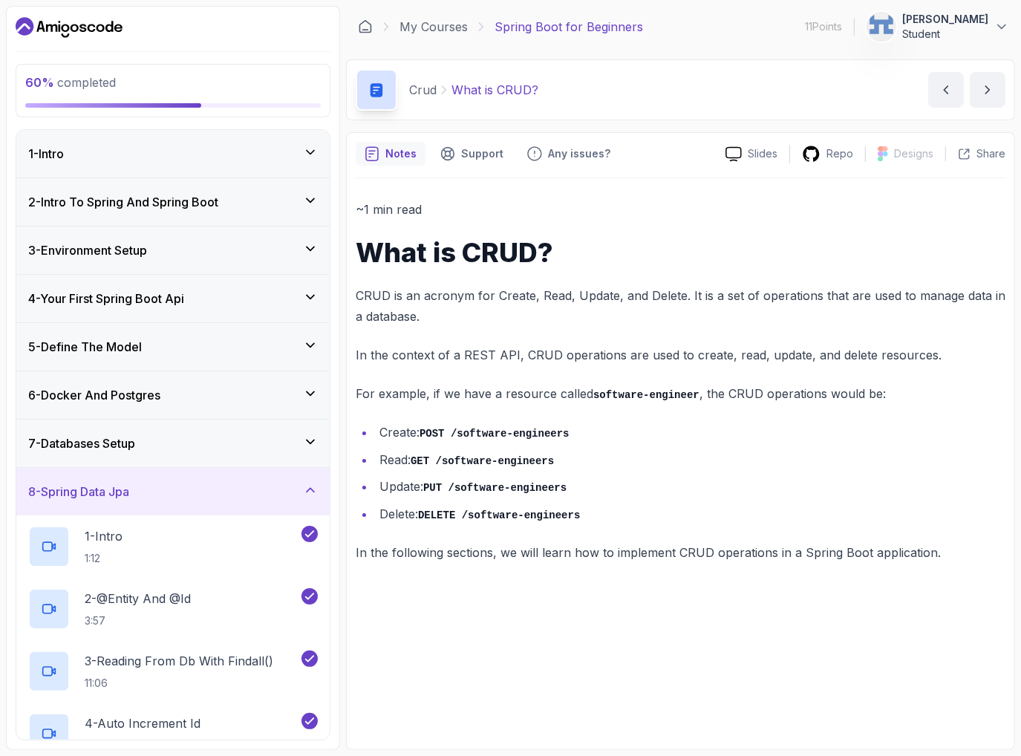
click at [124, 399] on h3 "6 - Docker And Postgres" at bounding box center [94, 395] width 132 height 18
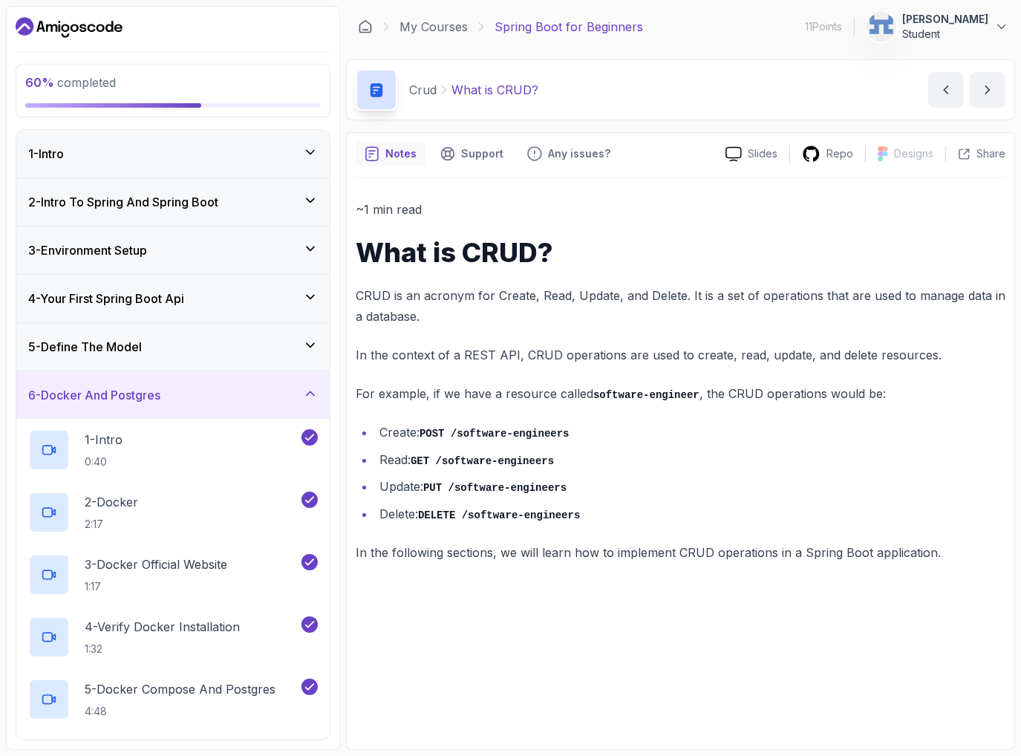
click at [151, 361] on div "5 - Define The Model" at bounding box center [172, 347] width 313 height 48
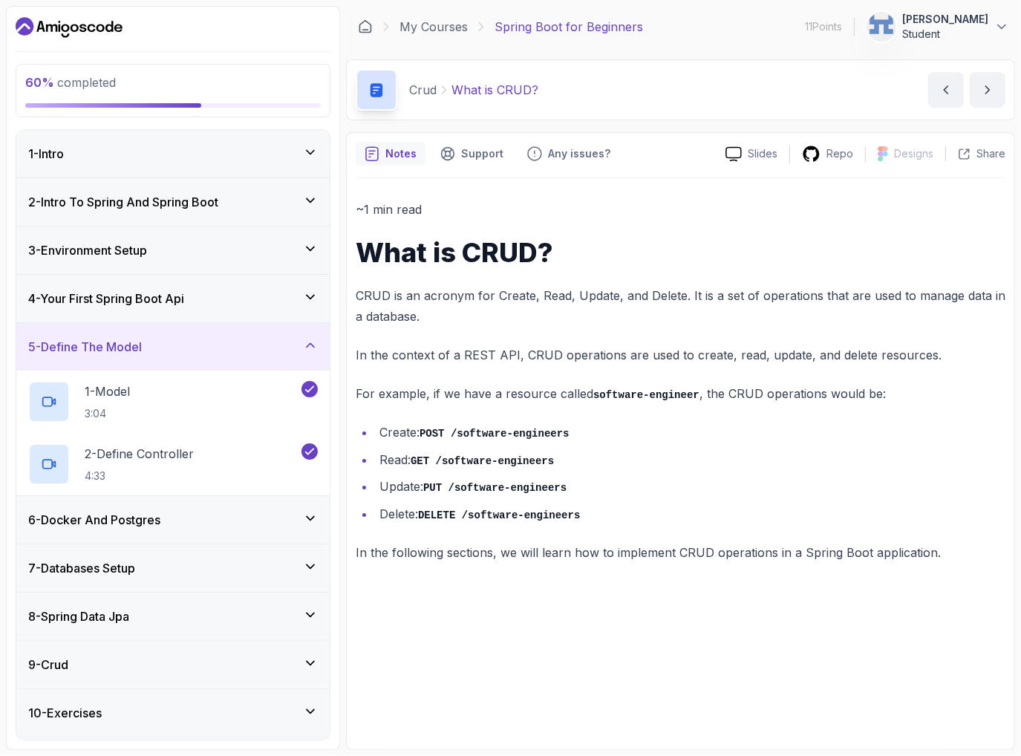
click at [171, 316] on div "4 - Your First Spring Boot Api" at bounding box center [172, 299] width 313 height 48
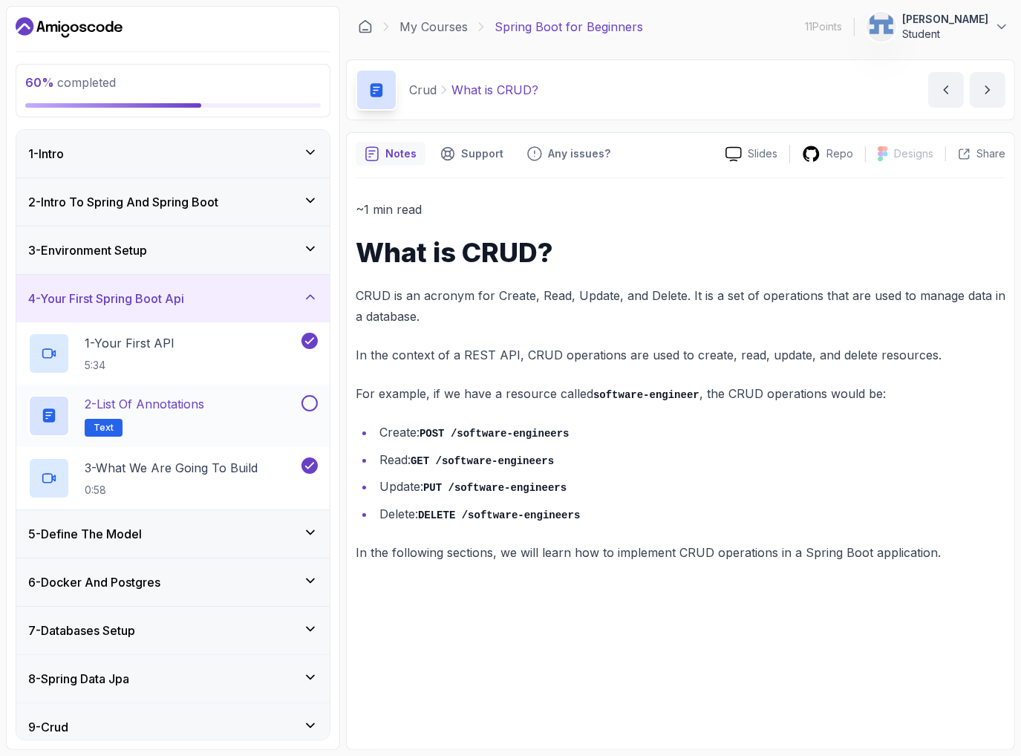
click at [107, 422] on span "Text" at bounding box center [104, 428] width 20 height 12
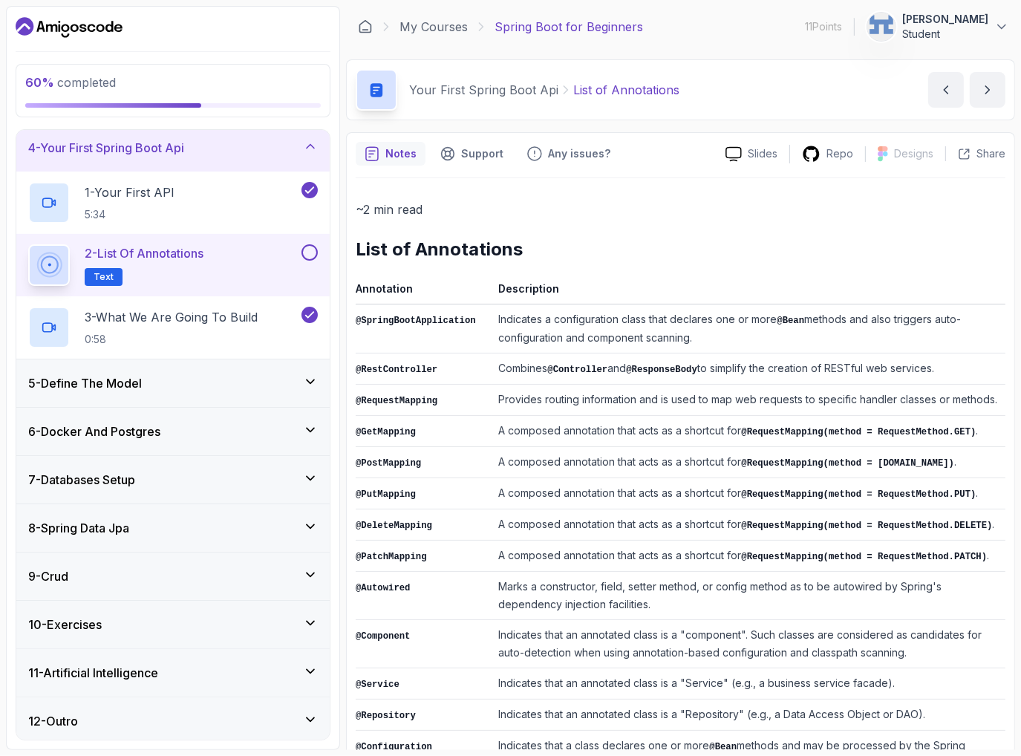
scroll to position [153, 0]
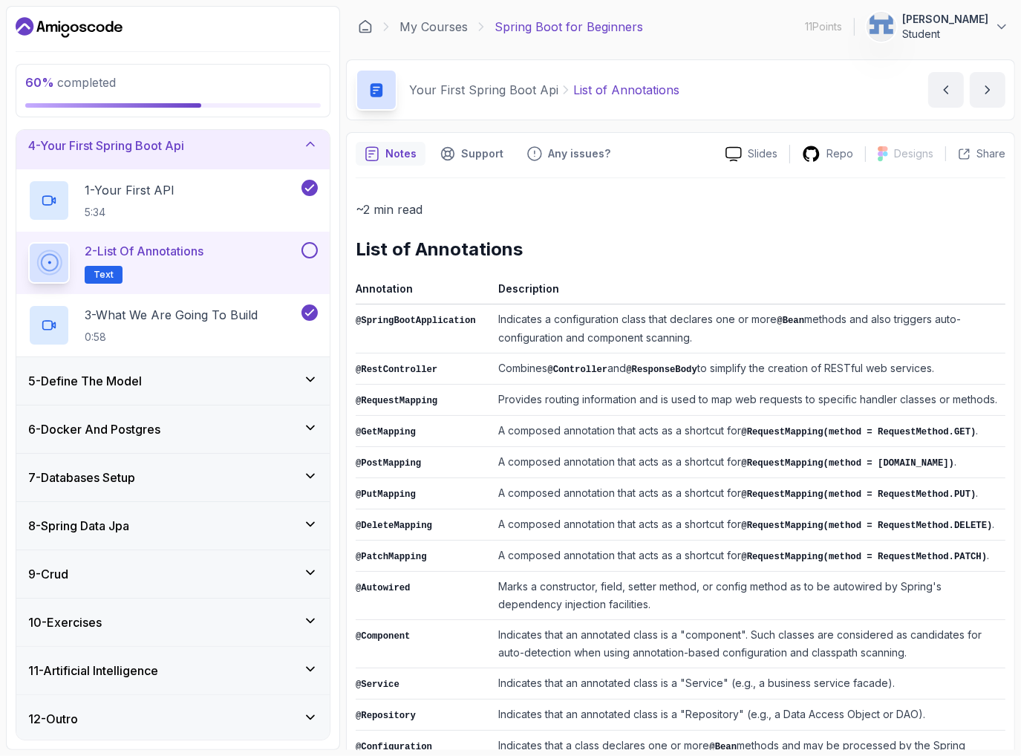
click at [154, 574] on div "9 - Crud" at bounding box center [173, 574] width 290 height 18
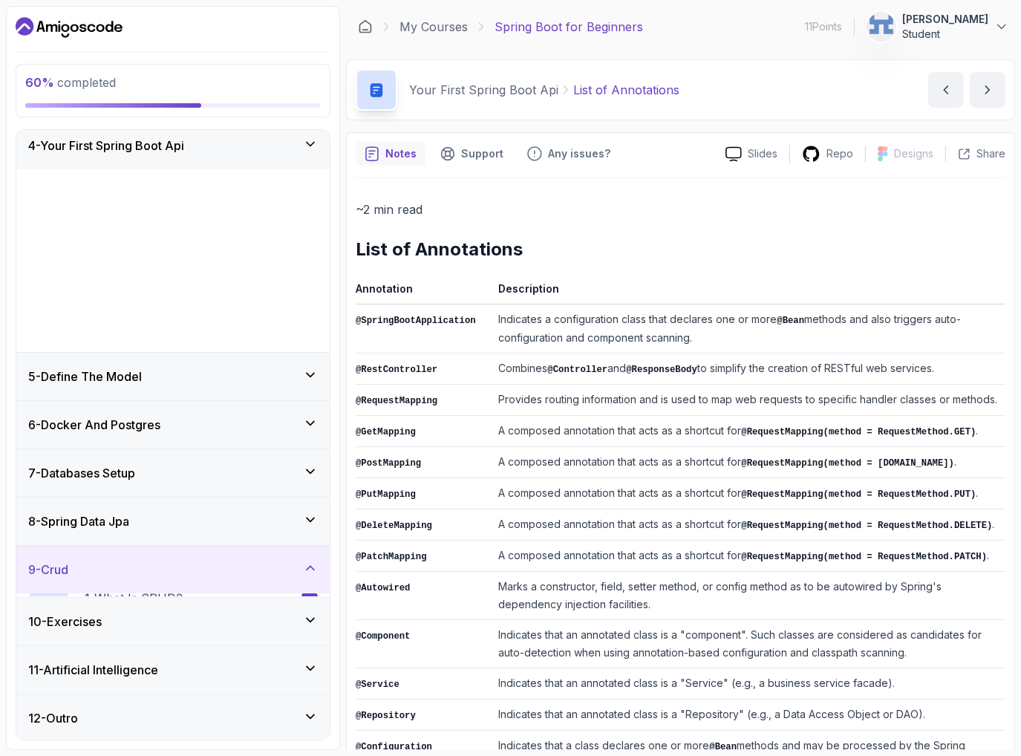
scroll to position [0, 0]
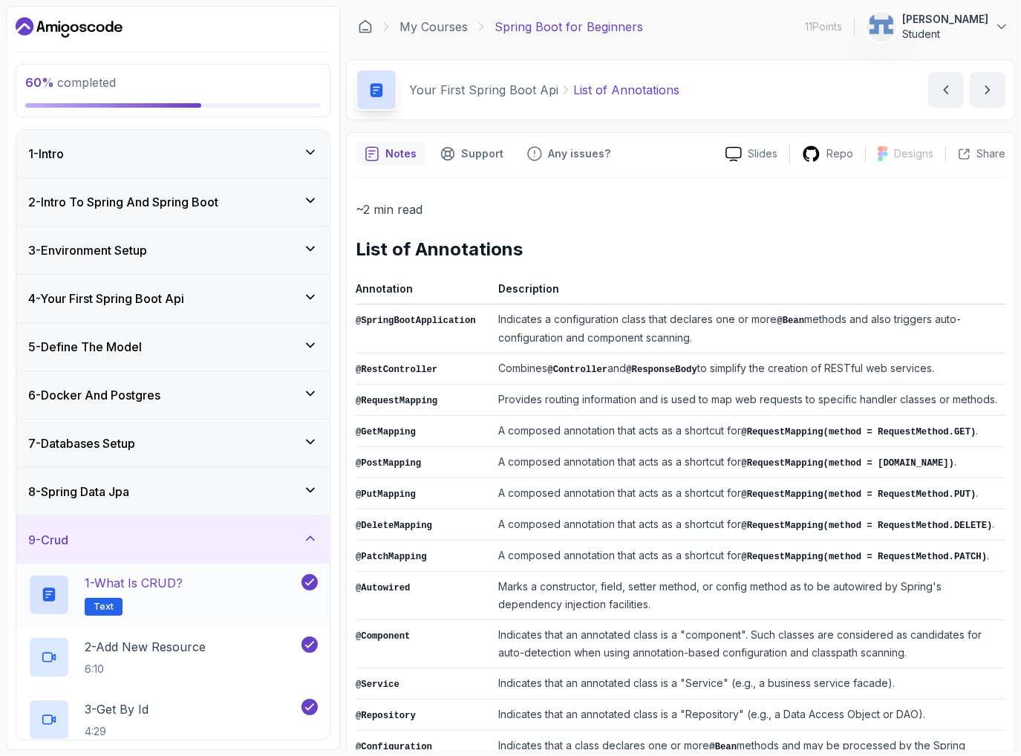
click at [112, 601] on p "Text" at bounding box center [104, 607] width 38 height 18
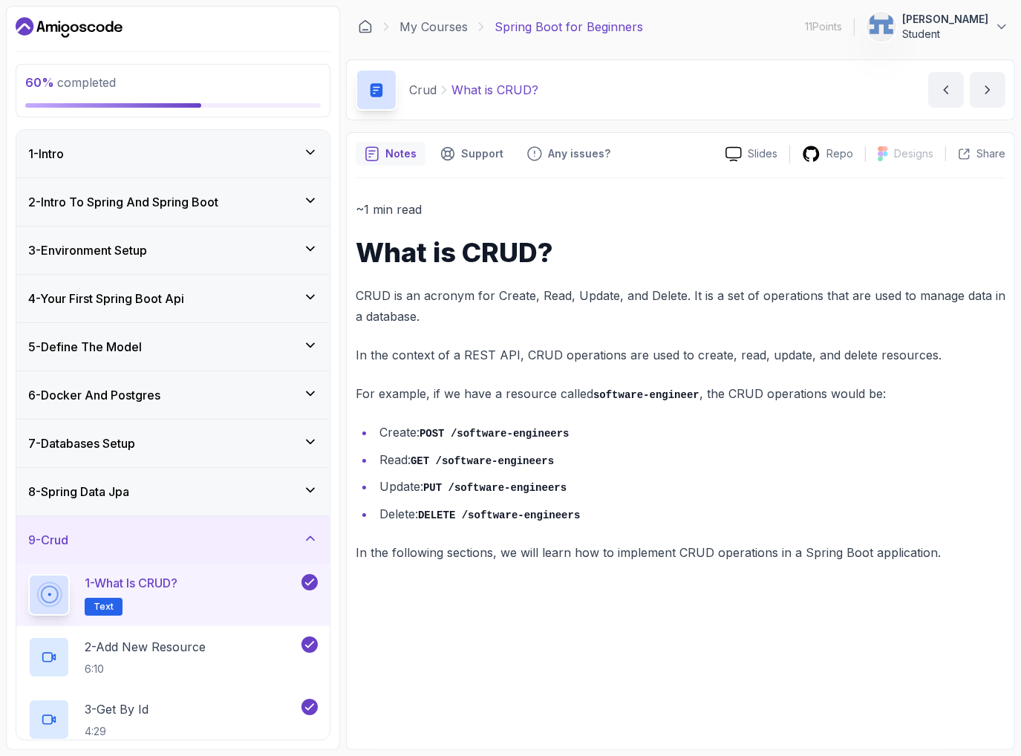
click at [192, 260] on div "3 - Environment Setup" at bounding box center [172, 250] width 313 height 48
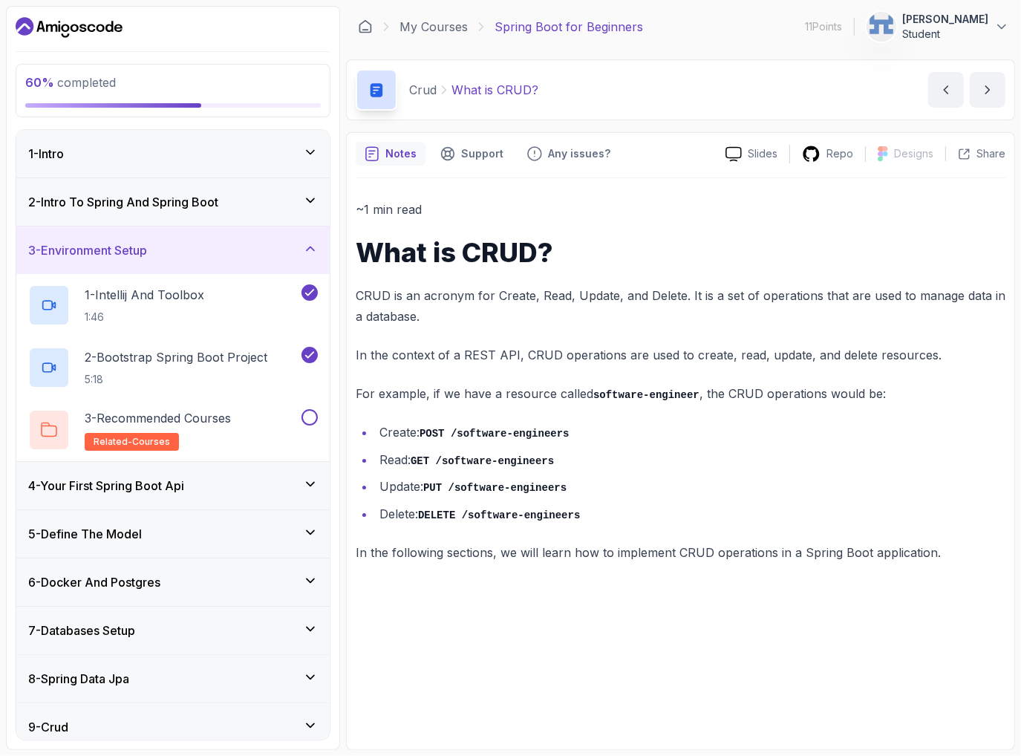
click at [124, 474] on div "4 - Your First Spring Boot Api" at bounding box center [172, 486] width 313 height 48
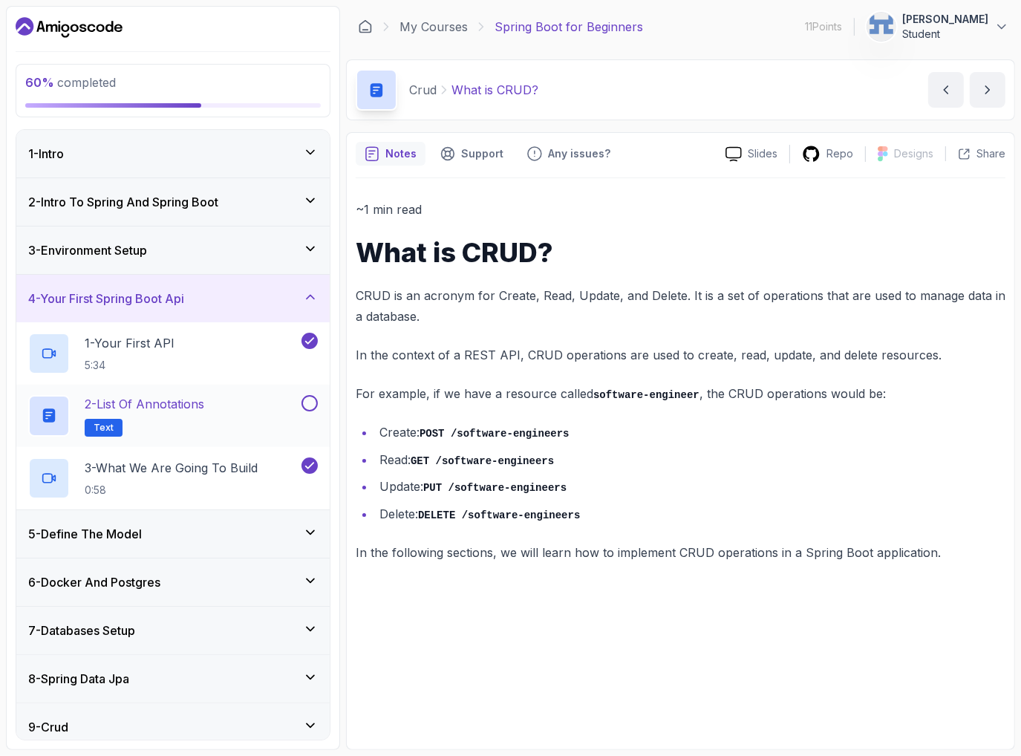
drag, startPoint x: 105, startPoint y: 426, endPoint x: 118, endPoint y: 425, distance: 12.6
click at [106, 427] on span "Text" at bounding box center [104, 428] width 20 height 12
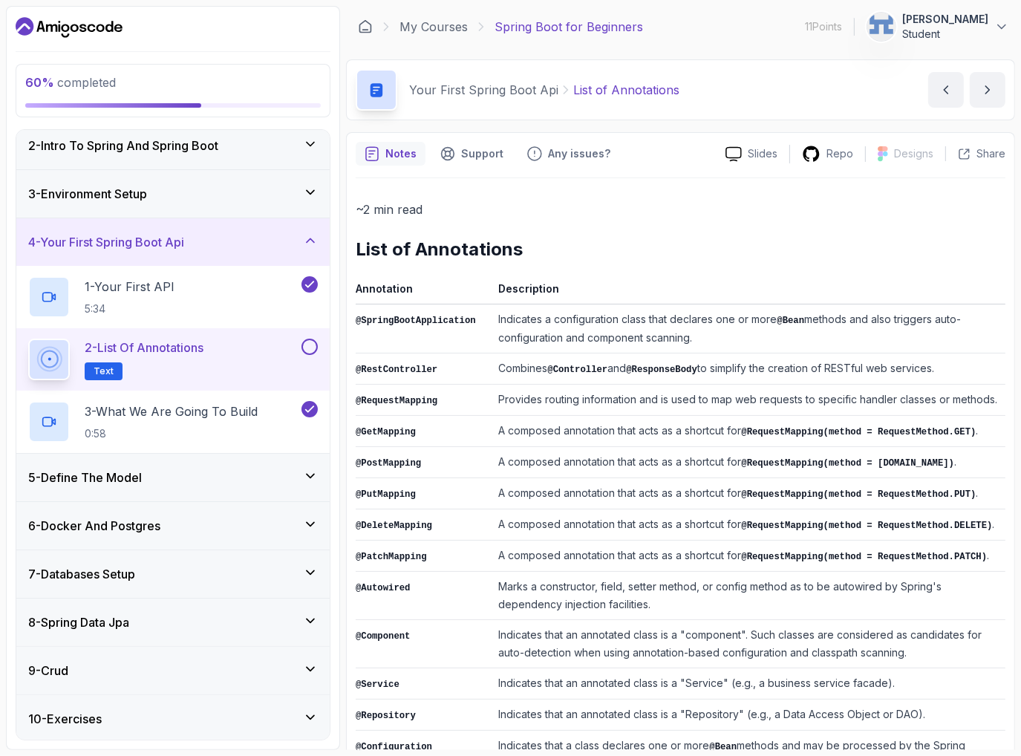
scroll to position [153, 0]
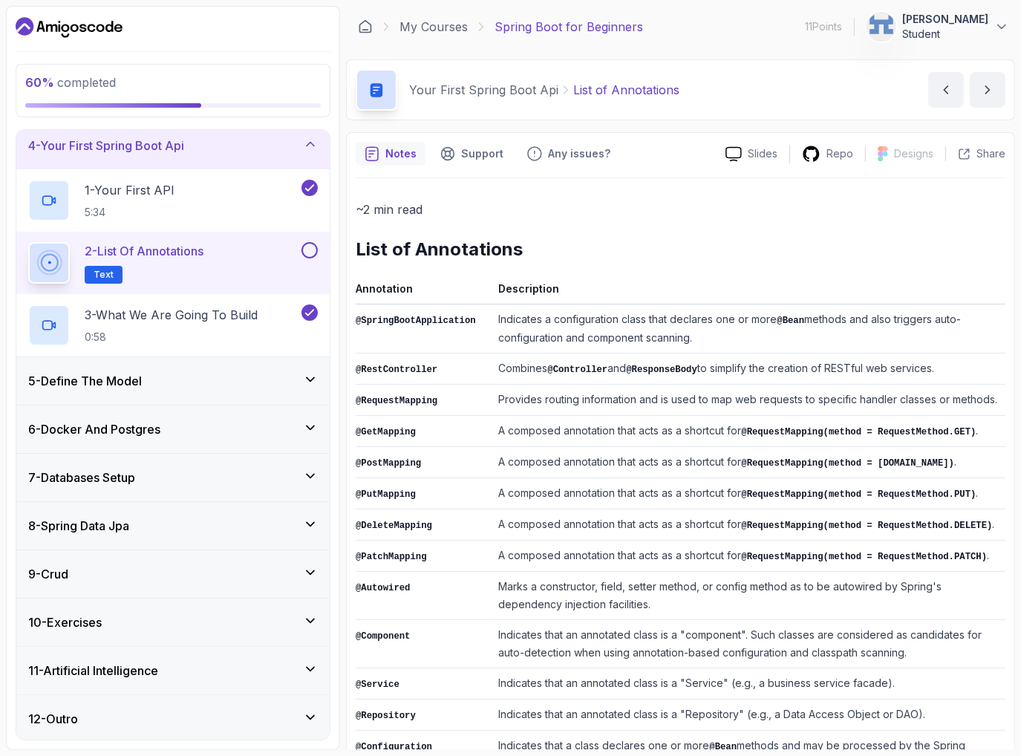
click at [151, 633] on div "10 - Exercises" at bounding box center [172, 622] width 313 height 48
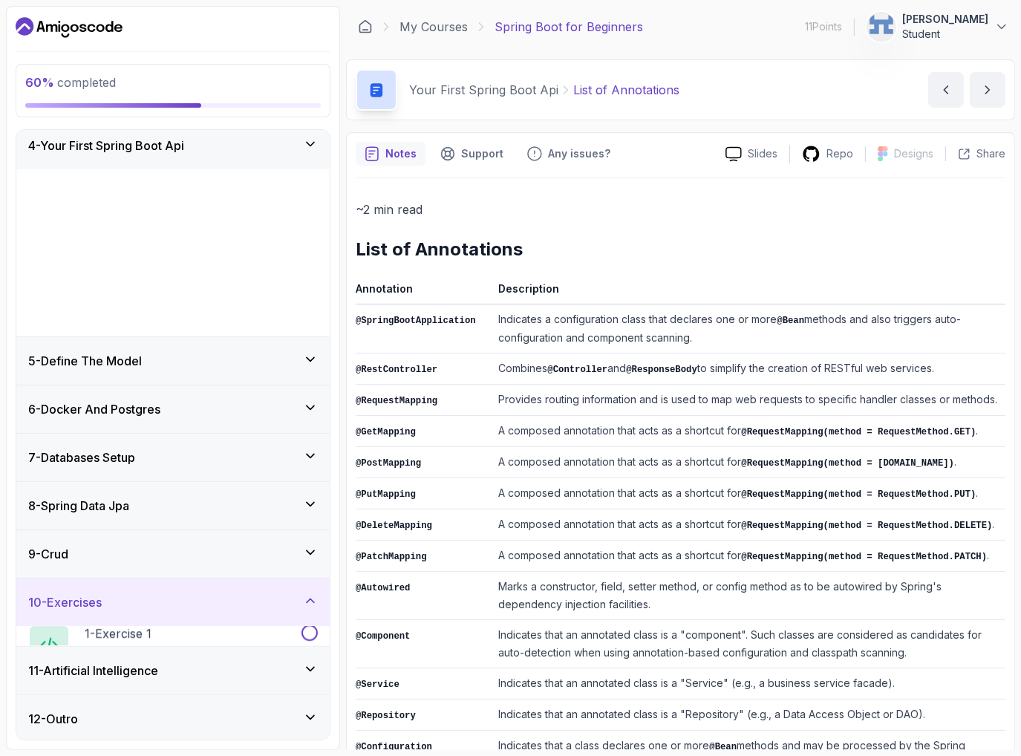
scroll to position [0, 0]
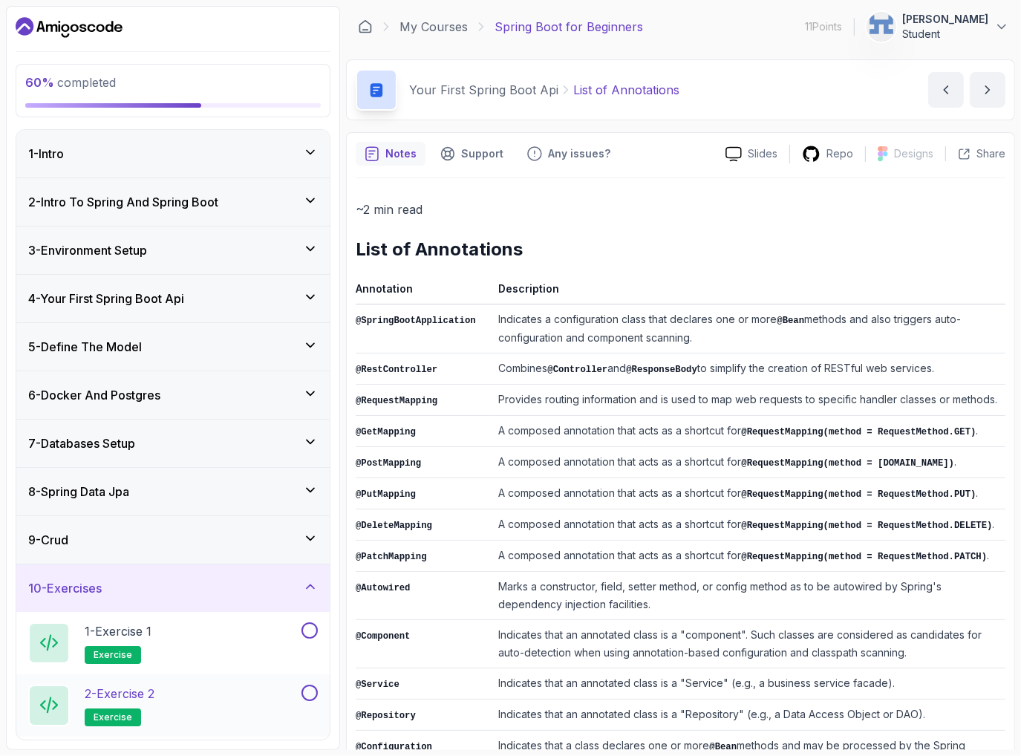
click at [94, 714] on span "exercise" at bounding box center [113, 717] width 39 height 12
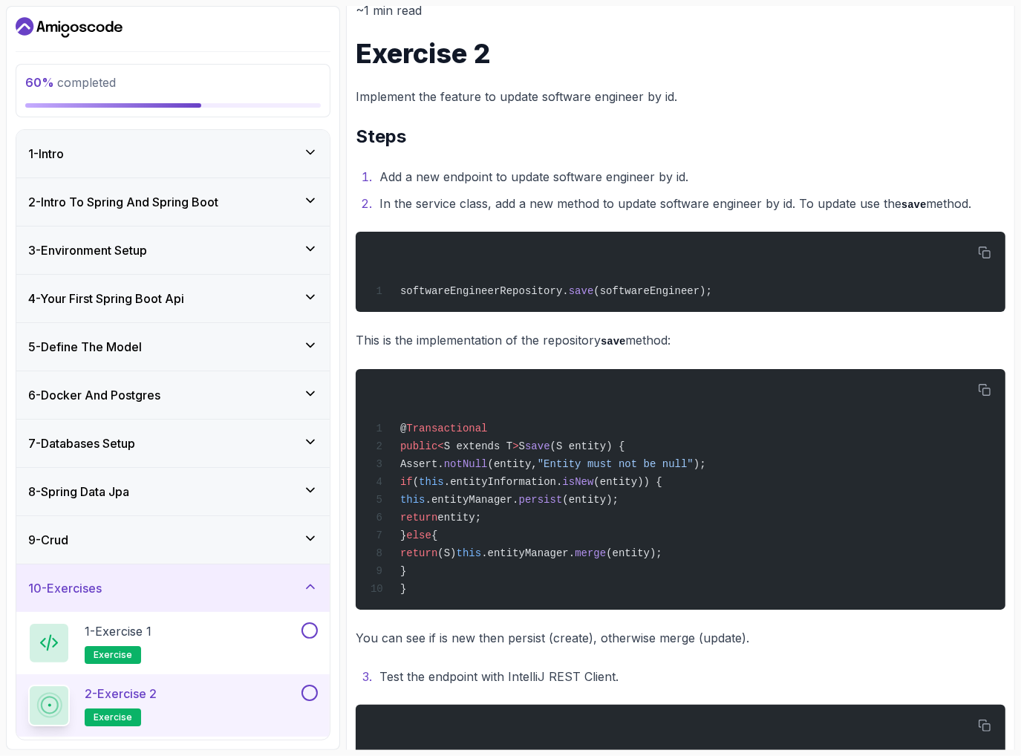
scroll to position [388, 0]
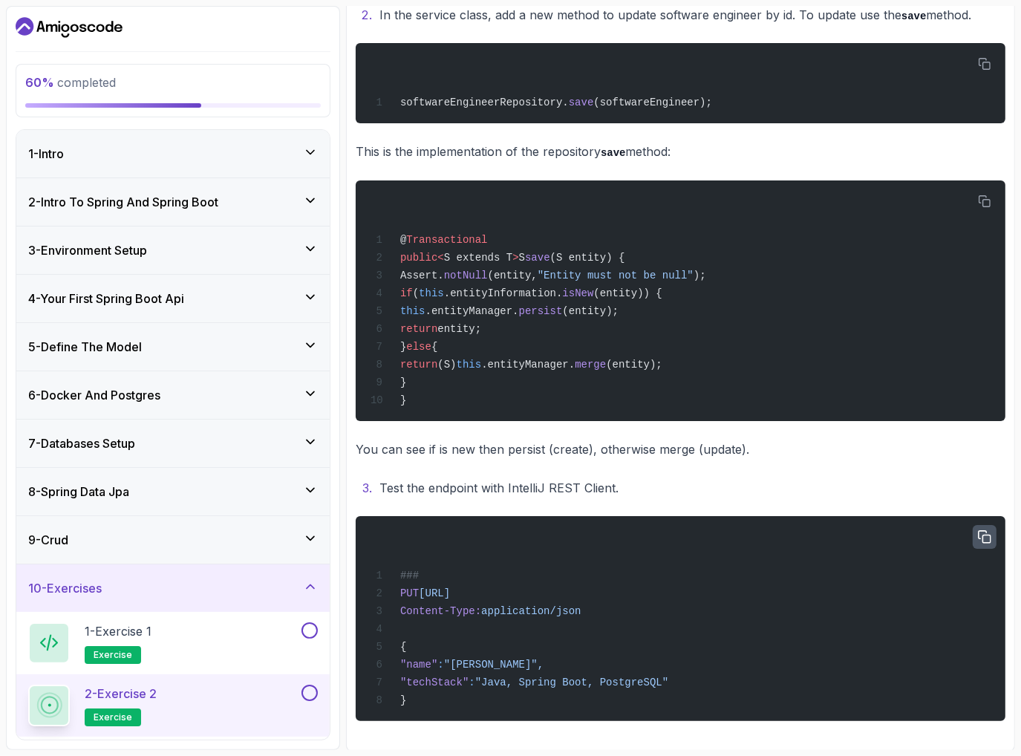
click at [988, 539] on icon "button" at bounding box center [984, 536] width 13 height 13
click at [564, 353] on div "@ Transactional public < S extends T > S save (S entity) { Assert. notNull (ent…" at bounding box center [680, 300] width 626 height 223
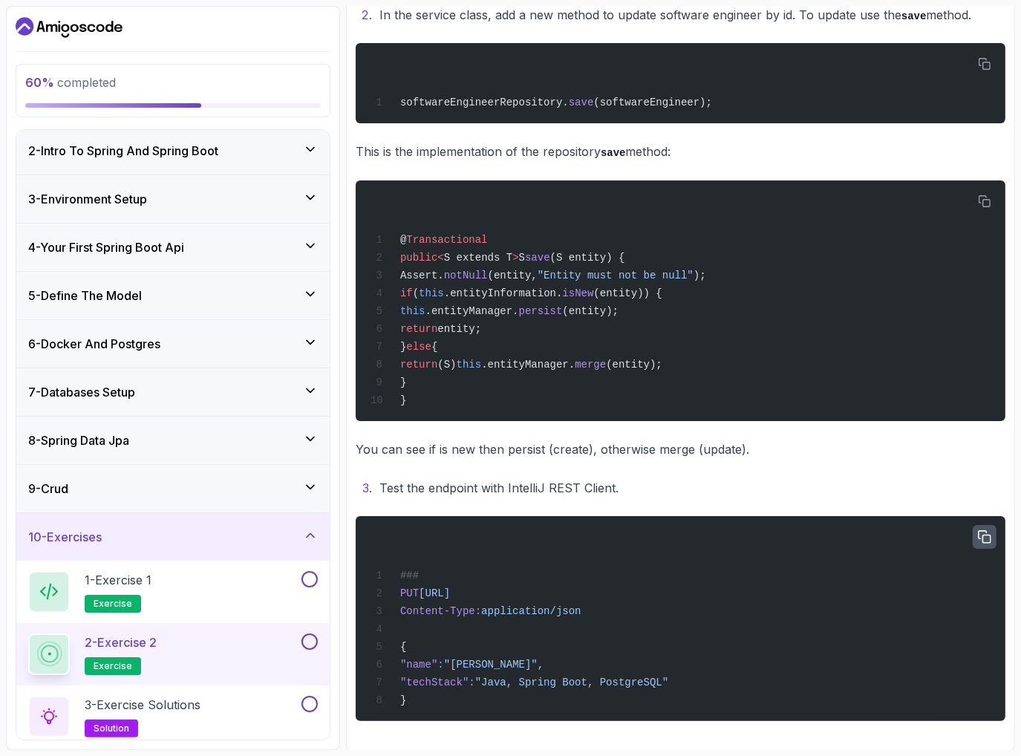
scroll to position [153, 0]
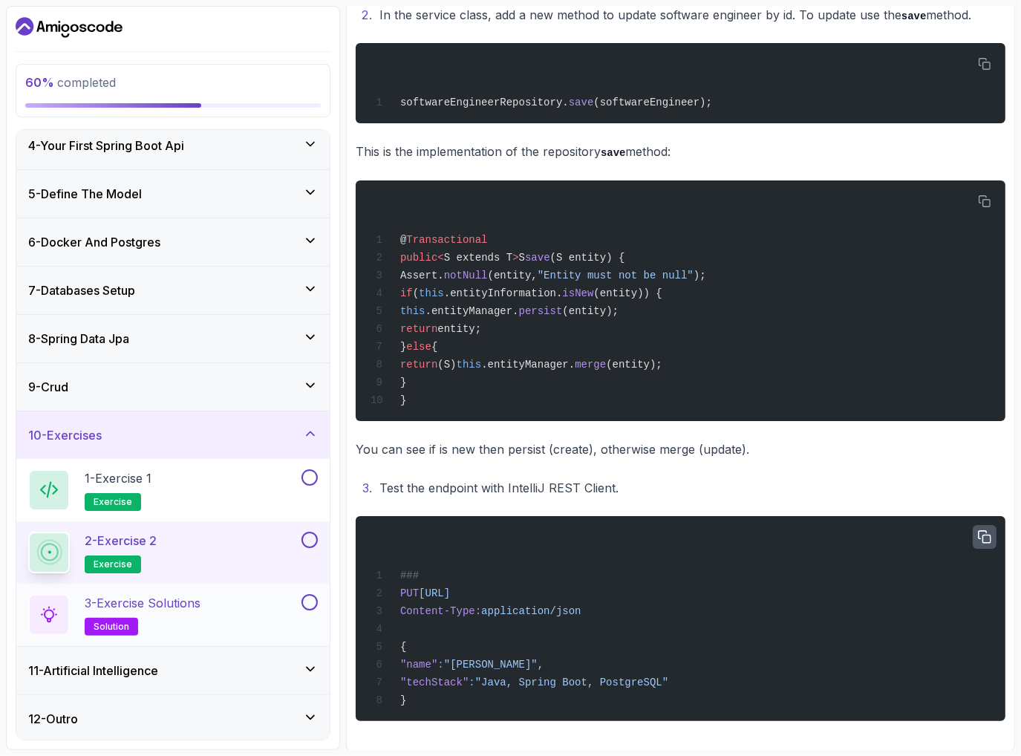
click at [117, 630] on p "solution" at bounding box center [111, 627] width 53 height 18
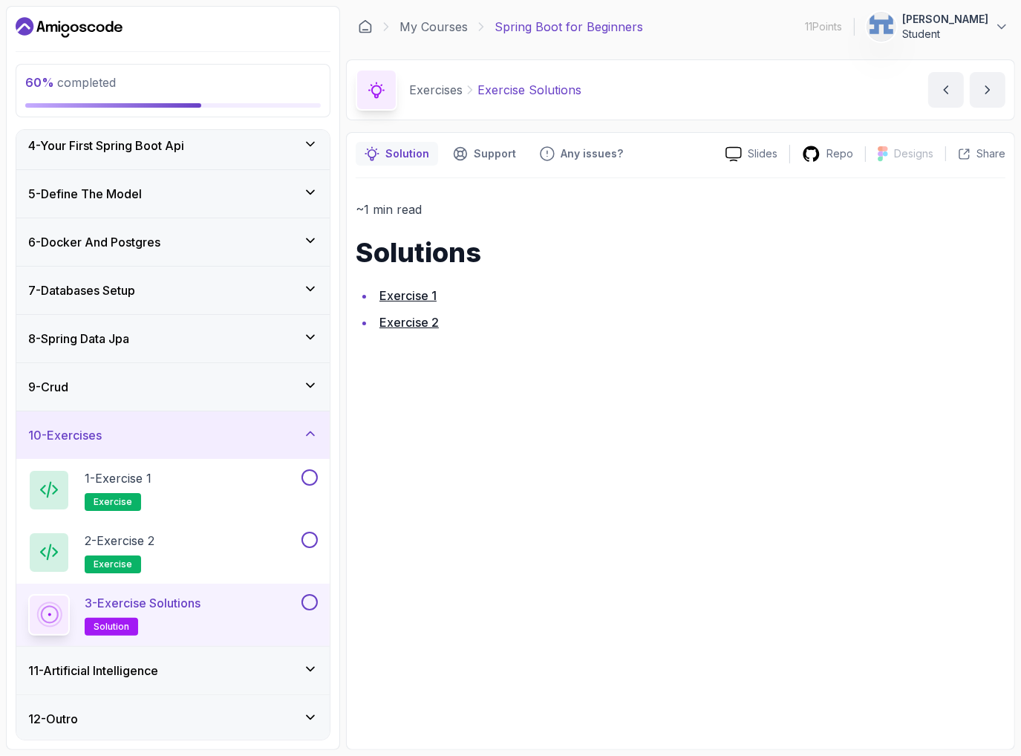
click at [410, 321] on link "Exercise 2" at bounding box center [408, 322] width 59 height 15
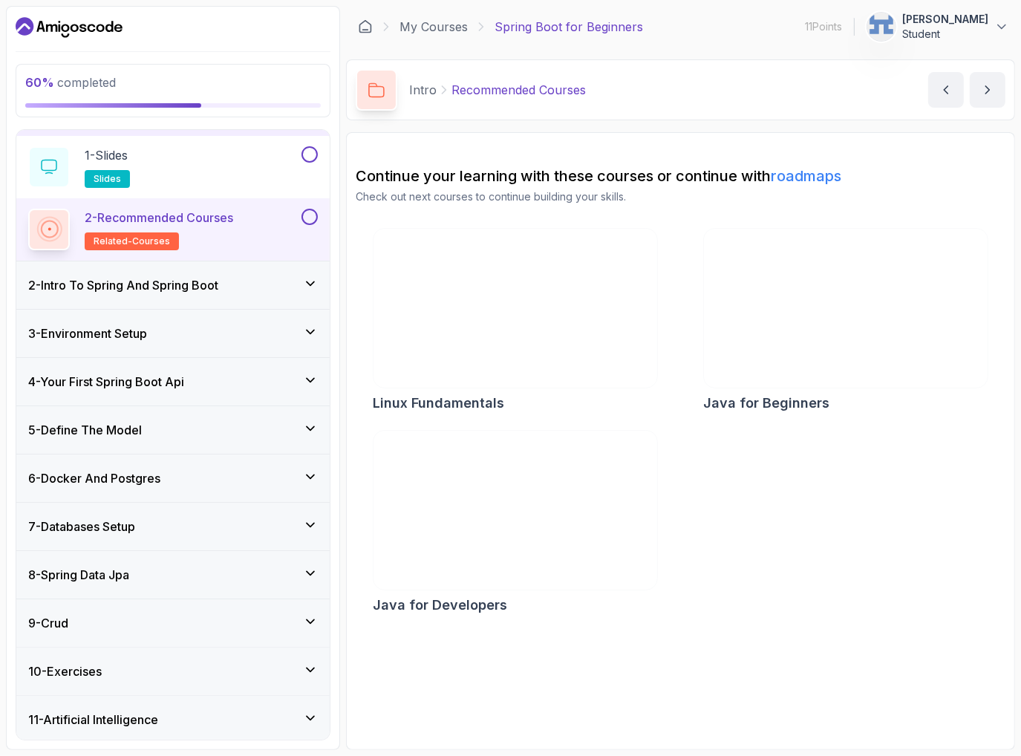
scroll to position [91, 0]
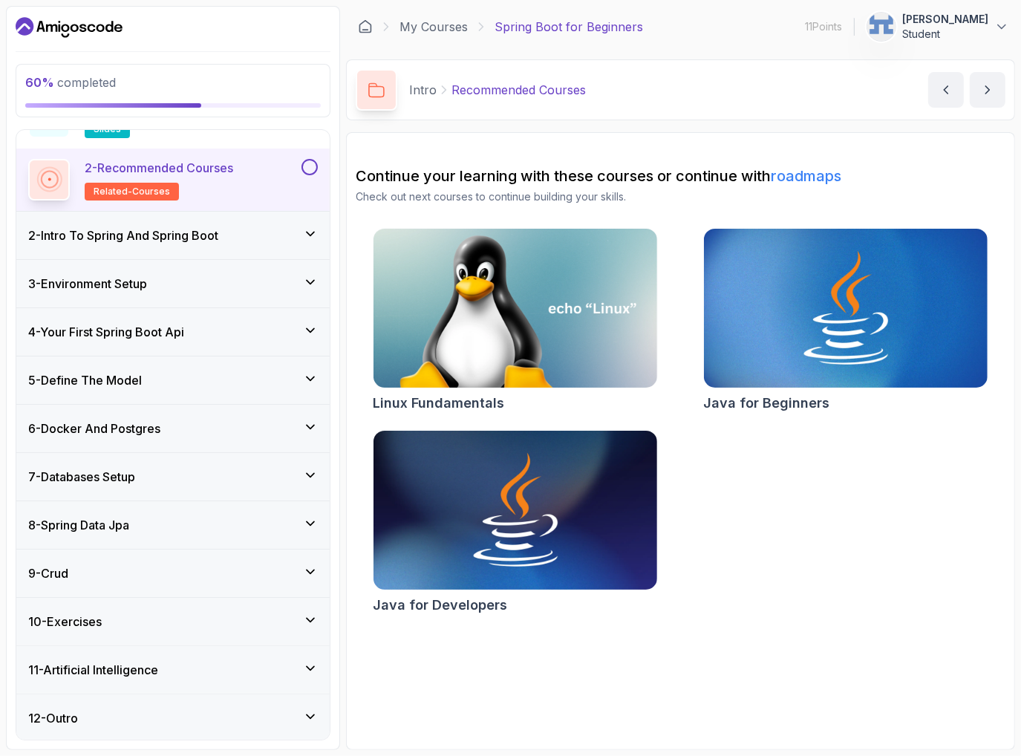
click at [171, 627] on div "10 - Exercises" at bounding box center [173, 621] width 290 height 18
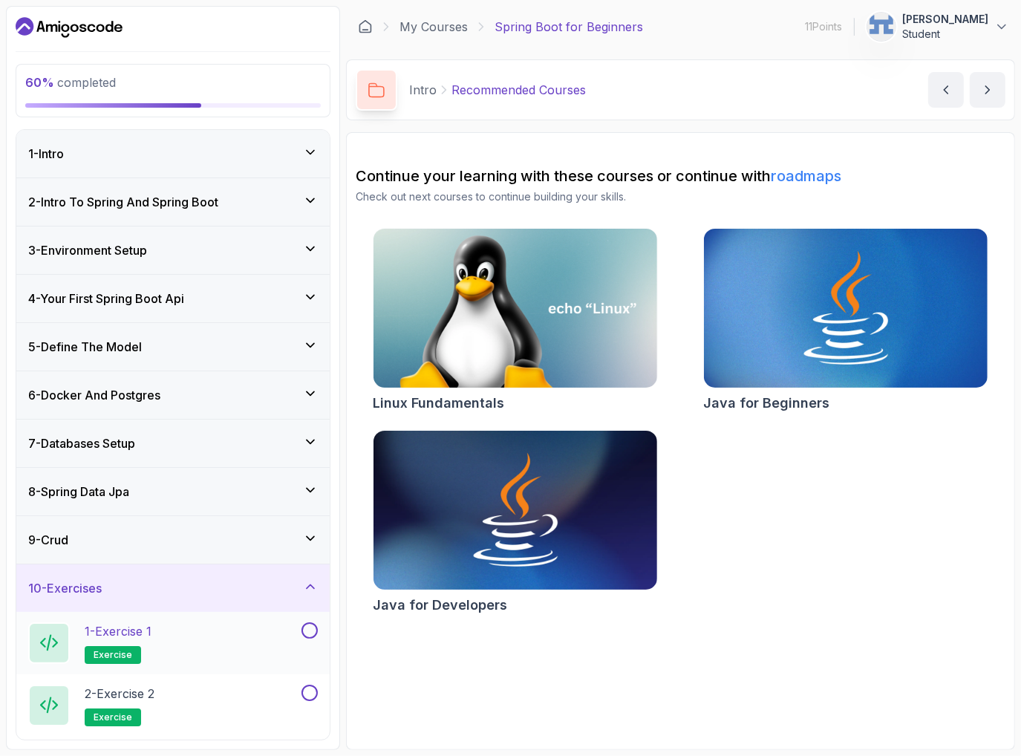
scroll to position [153, 0]
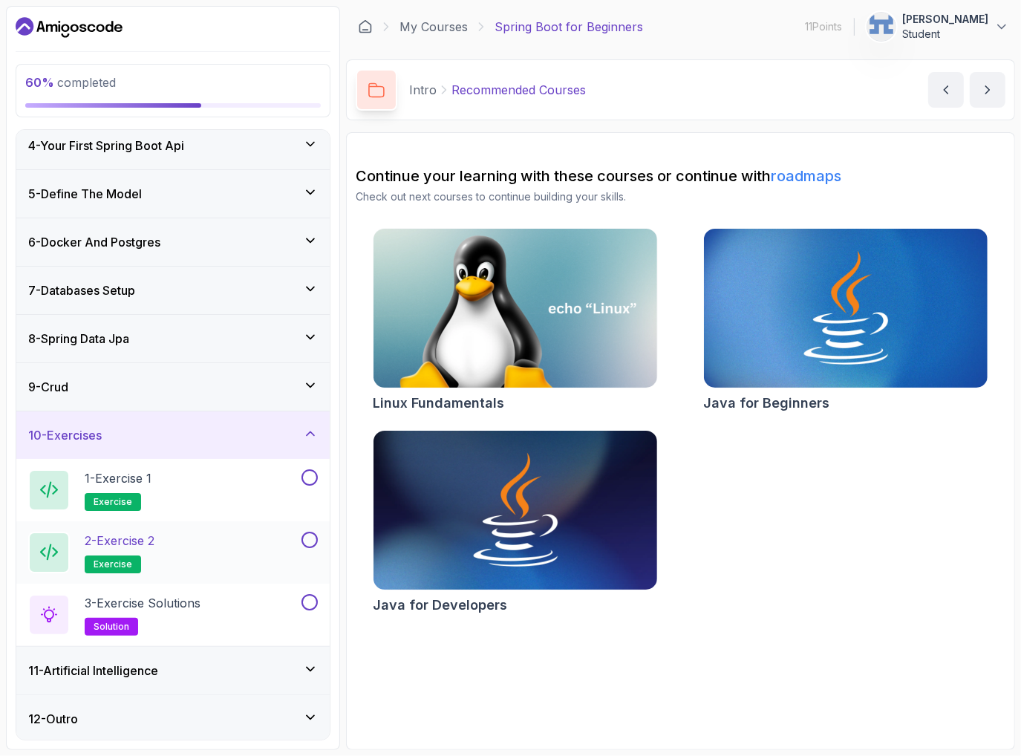
click at [122, 567] on span "exercise" at bounding box center [113, 564] width 39 height 12
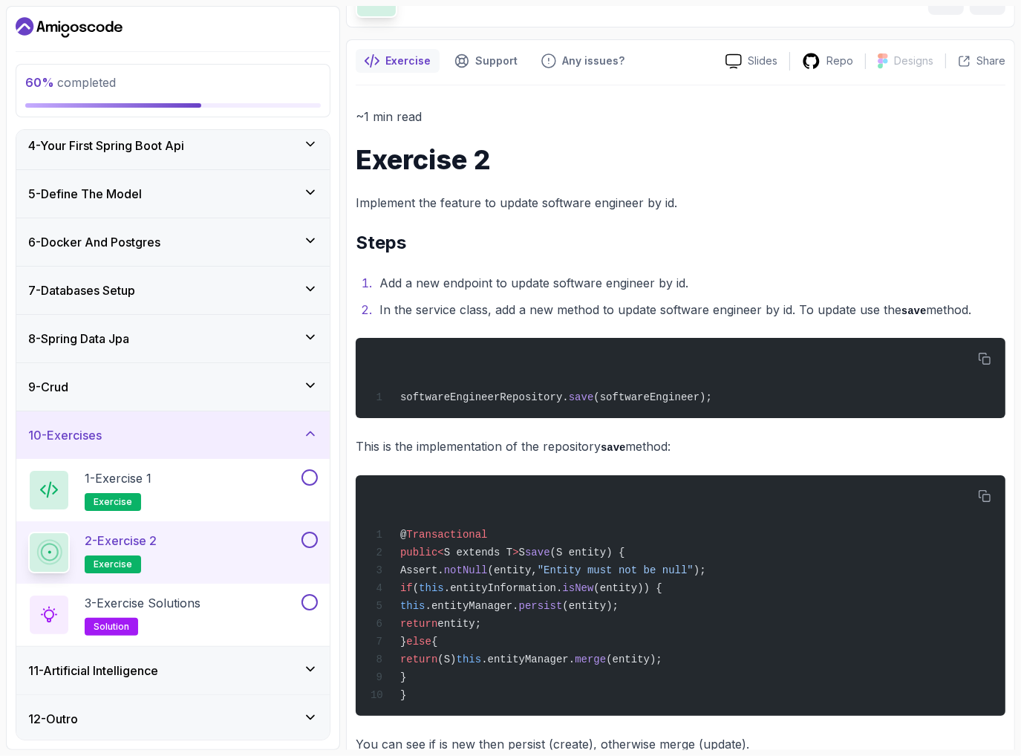
scroll to position [91, 0]
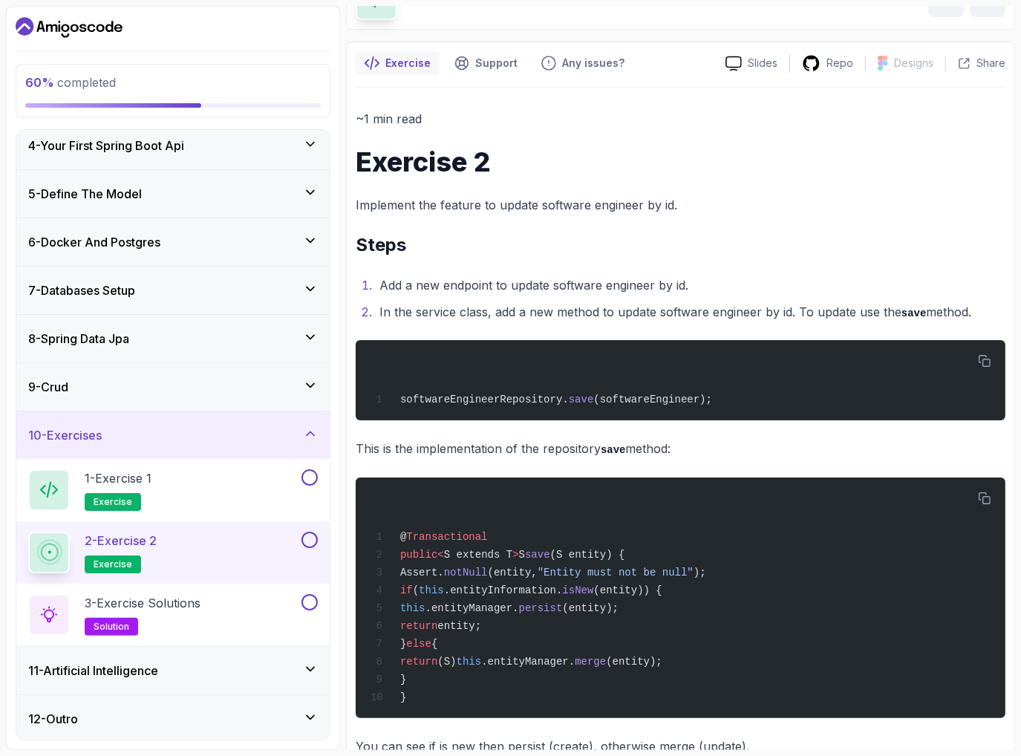
click at [138, 669] on h3 "11 - Artificial Intelligence" at bounding box center [93, 670] width 130 height 18
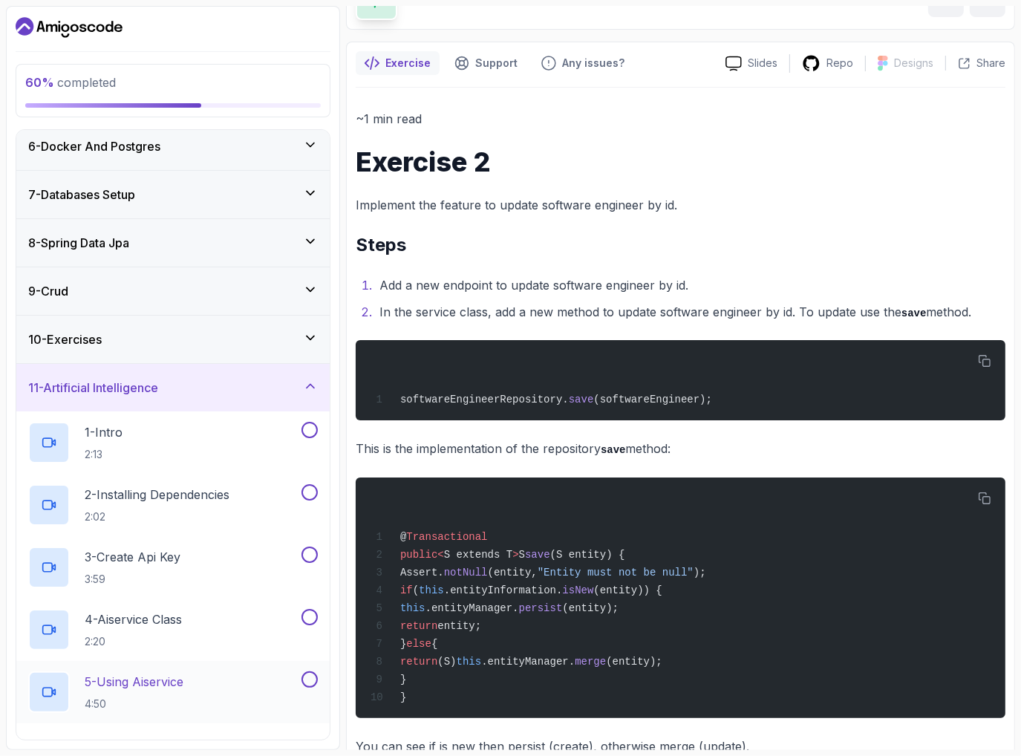
scroll to position [396, 0]
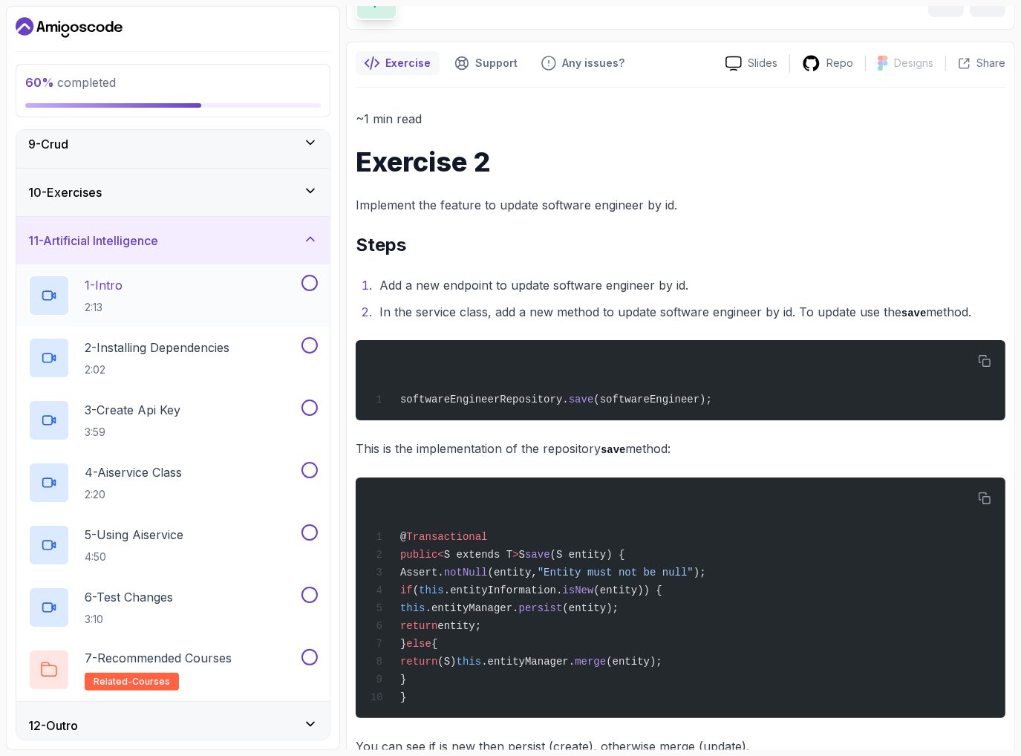
click at [198, 294] on div "1 - Intro 2:13" at bounding box center [163, 296] width 270 height 42
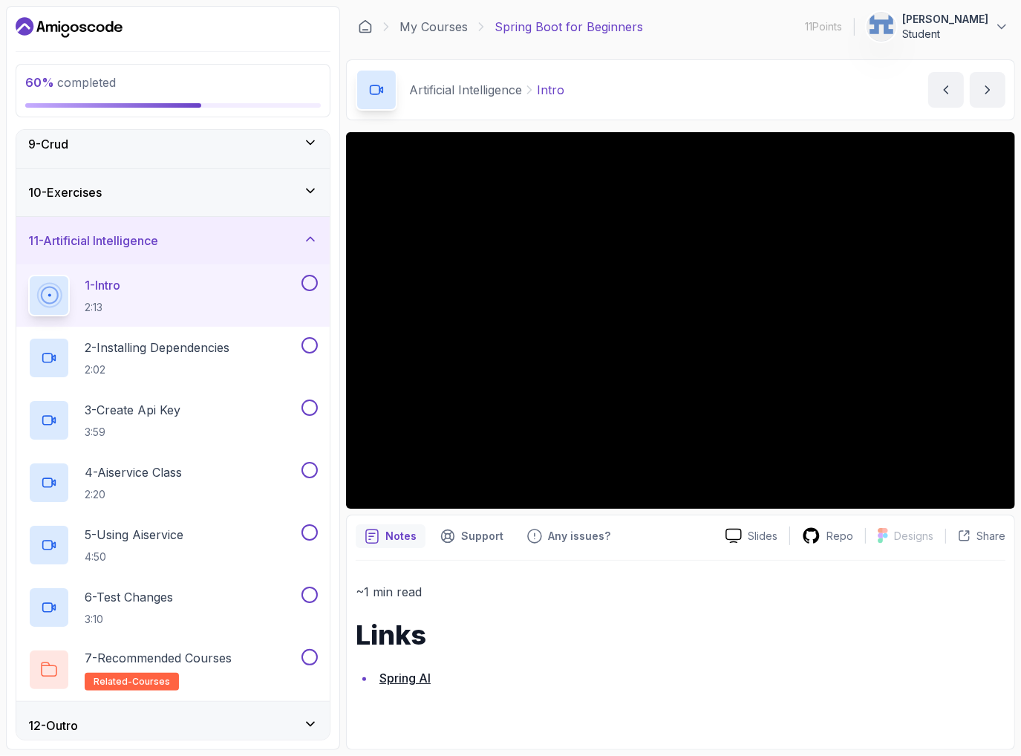
scroll to position [303, 0]
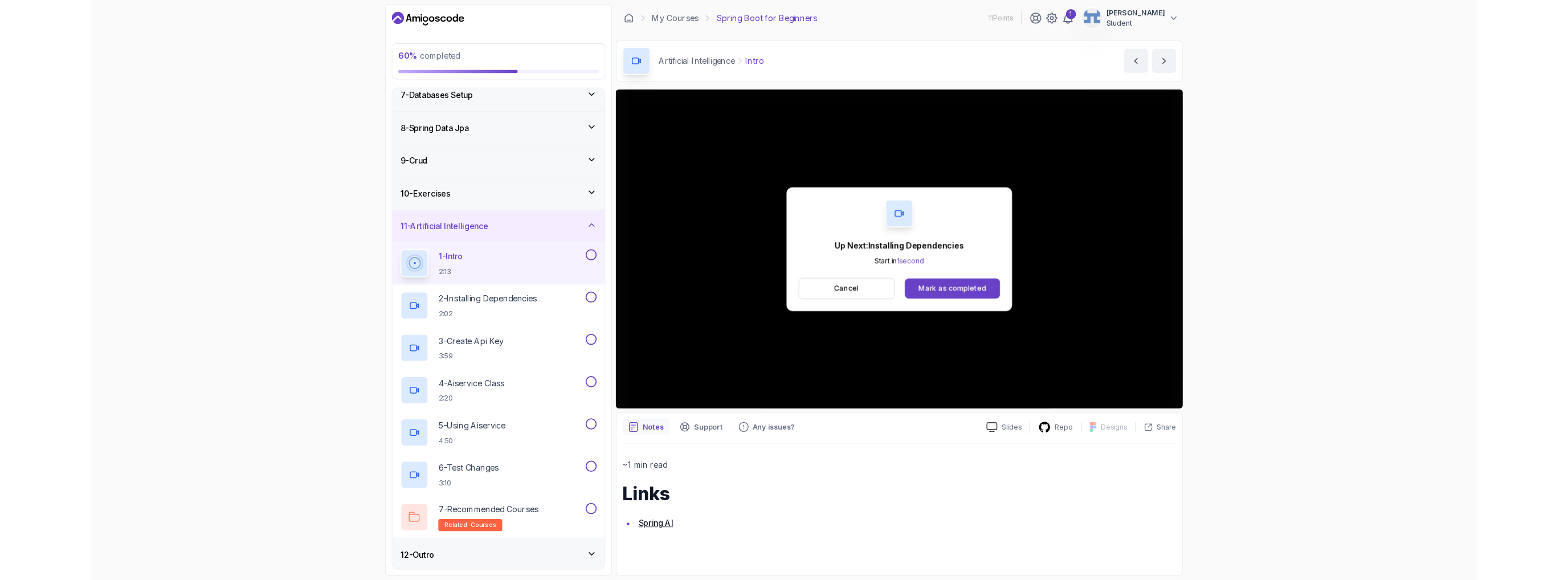
scroll to position [304, 0]
